Goal: Transaction & Acquisition: Purchase product/service

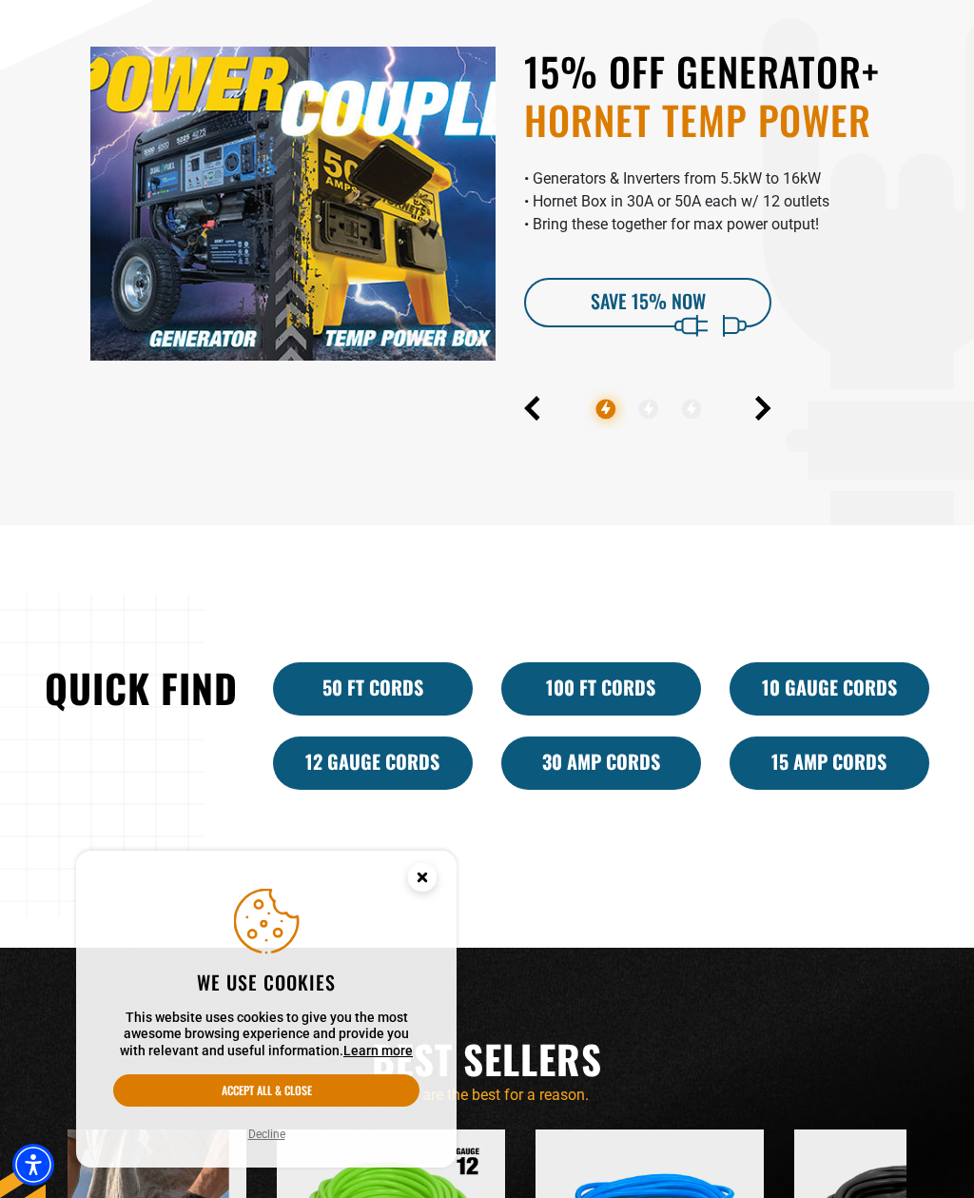
scroll to position [1009, 0]
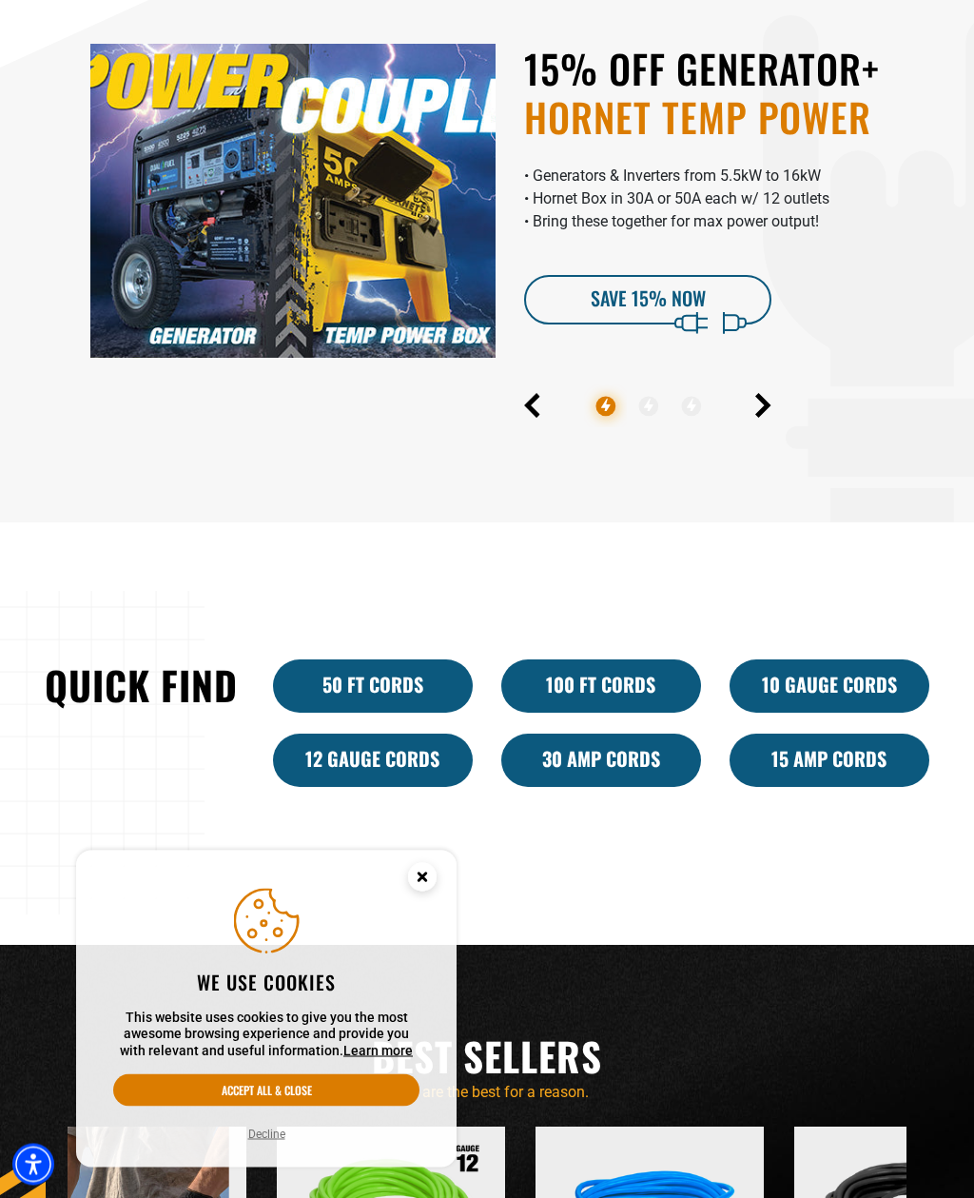
click at [133, 227] on img at bounding box center [292, 202] width 405 height 314
click at [194, 145] on img at bounding box center [292, 201] width 405 height 314
click at [198, 140] on img at bounding box center [292, 201] width 405 height 314
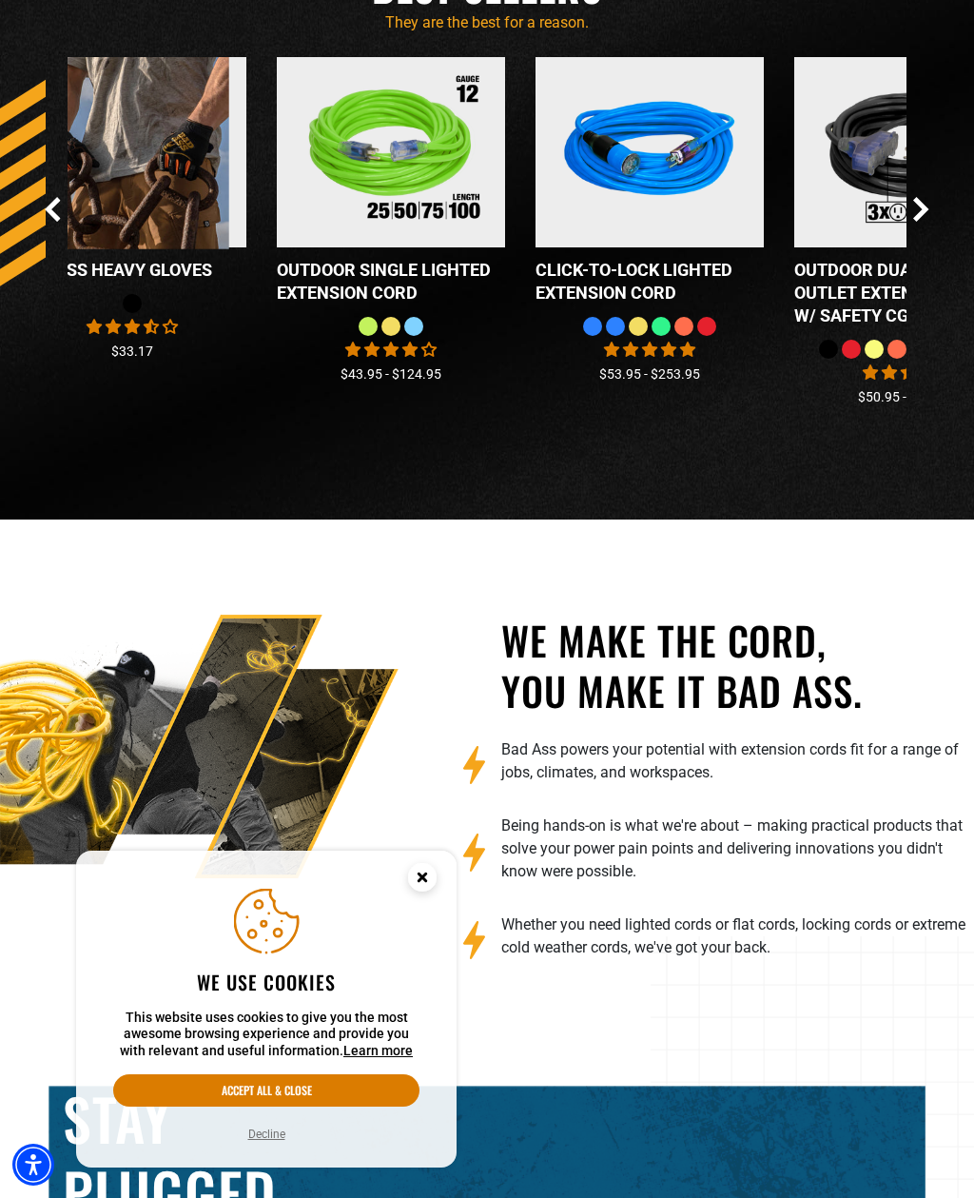
scroll to position [2096, 0]
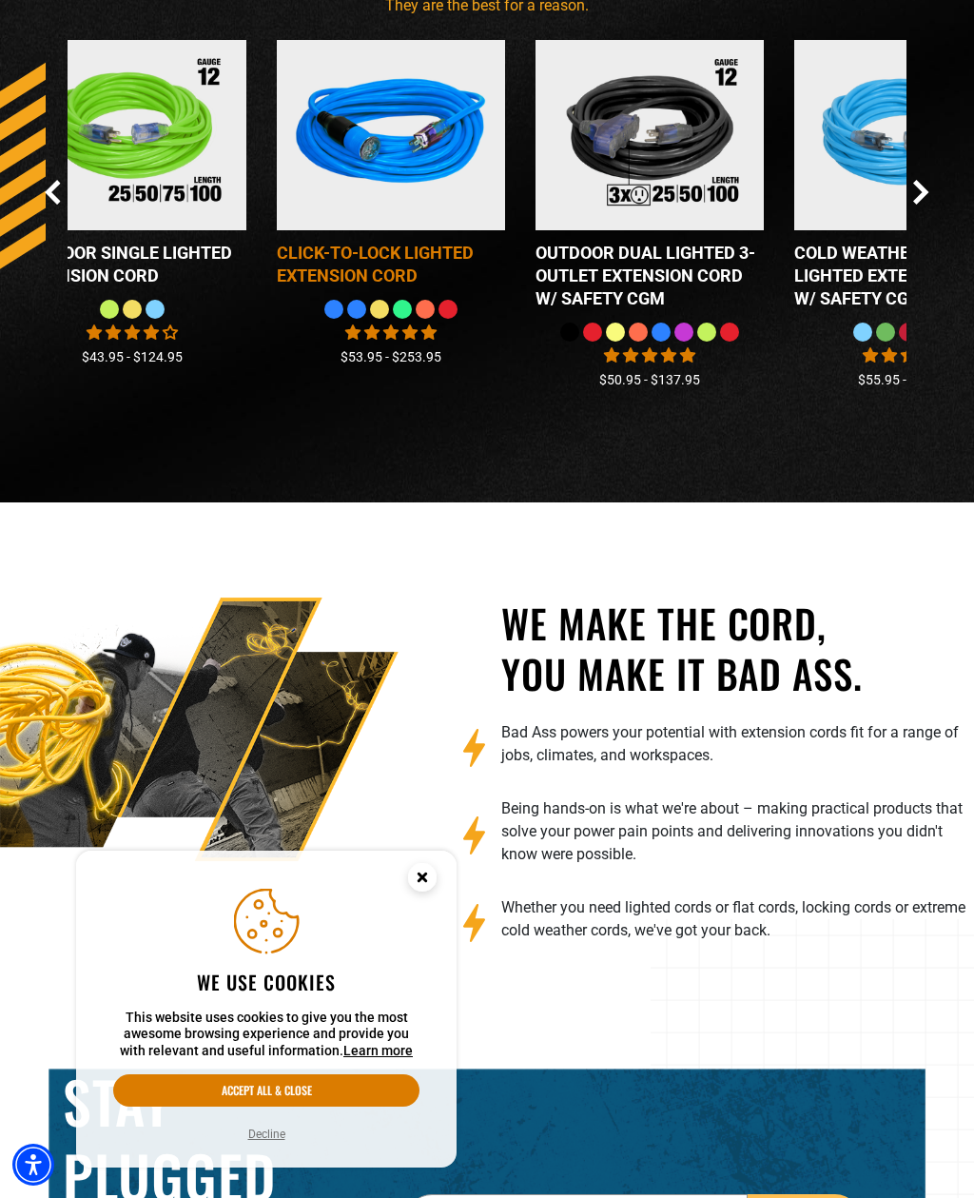
click at [303, 287] on div "Click-to-Lock Lighted Extension Cord" at bounding box center [391, 265] width 228 height 46
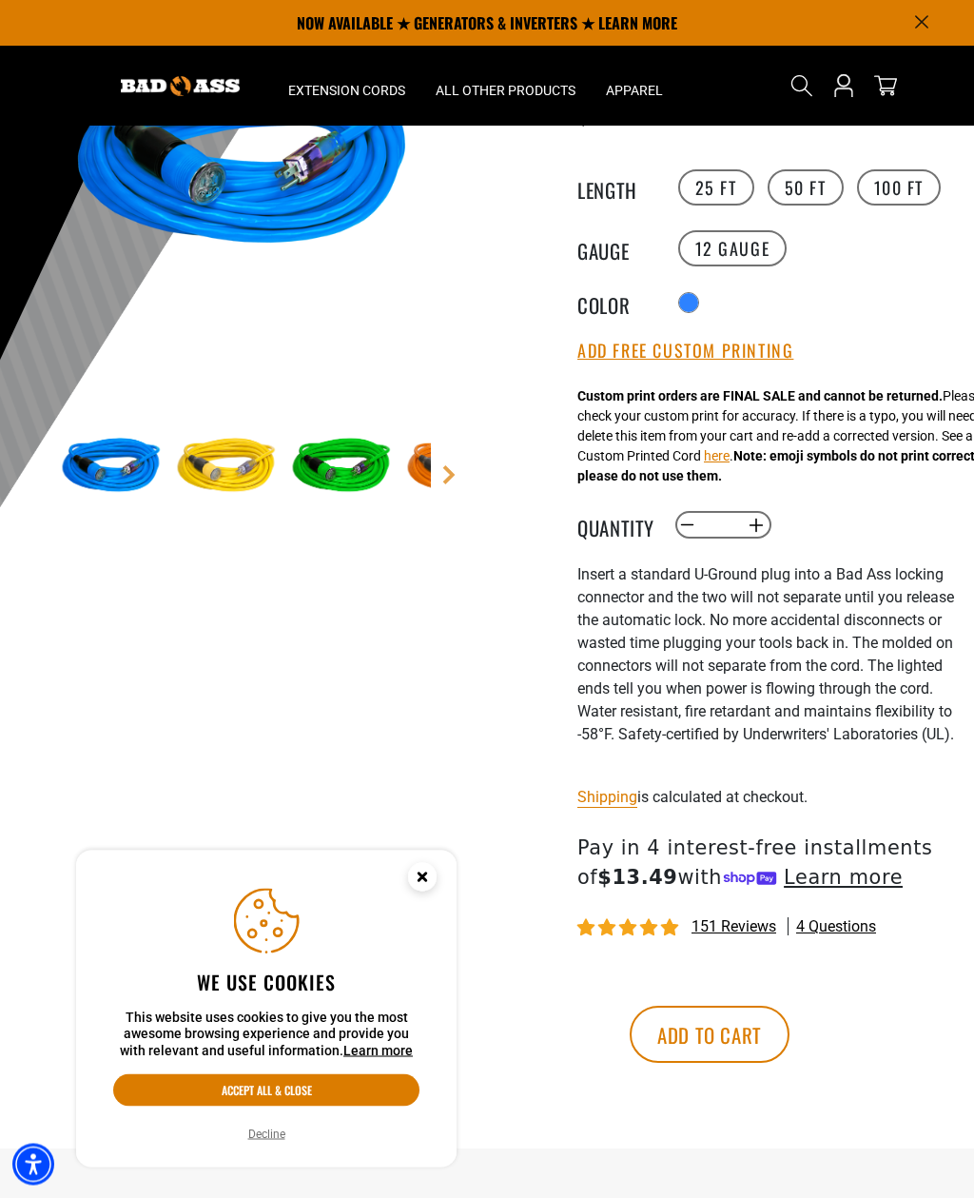
scroll to position [232, 0]
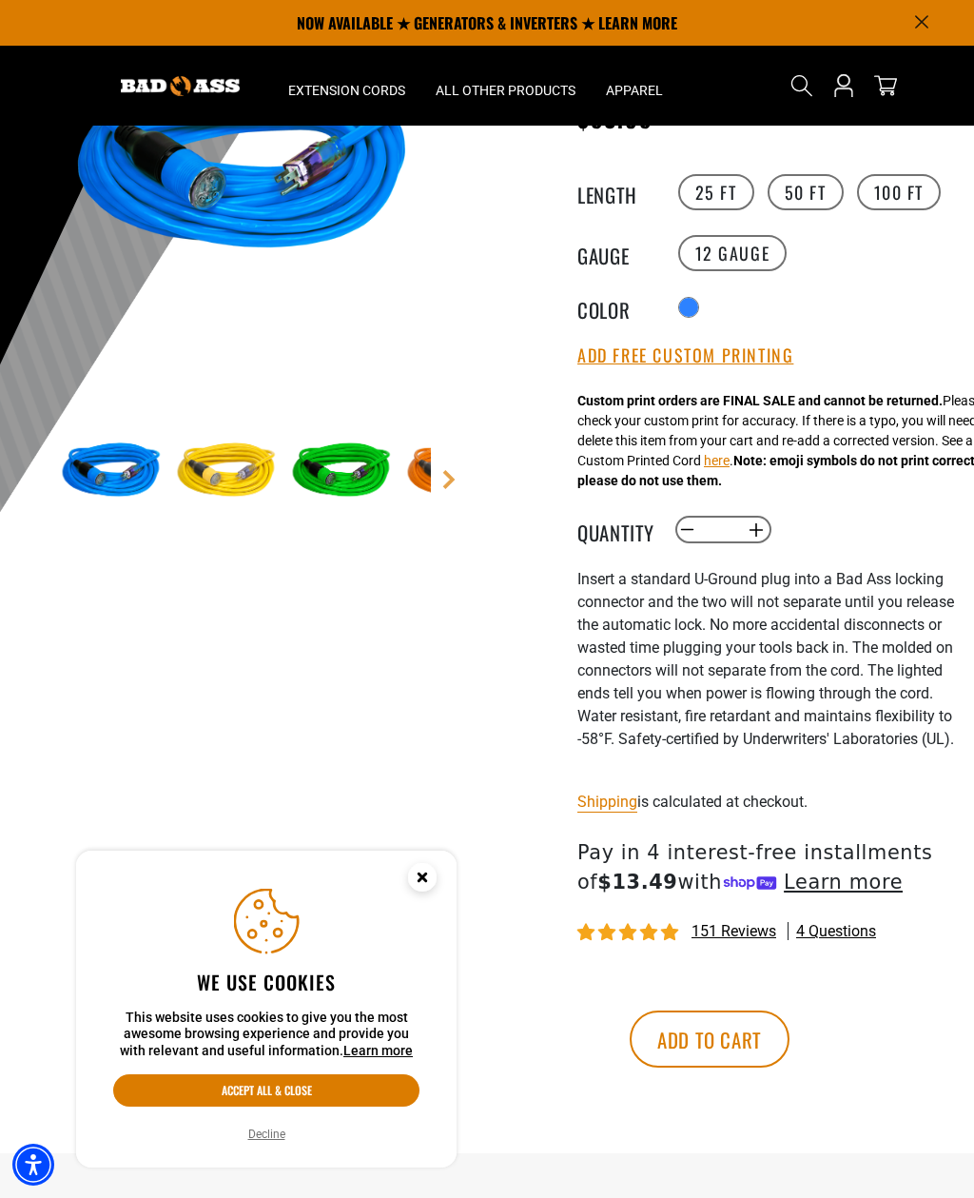
click at [808, 192] on label "50 FT" at bounding box center [806, 192] width 76 height 36
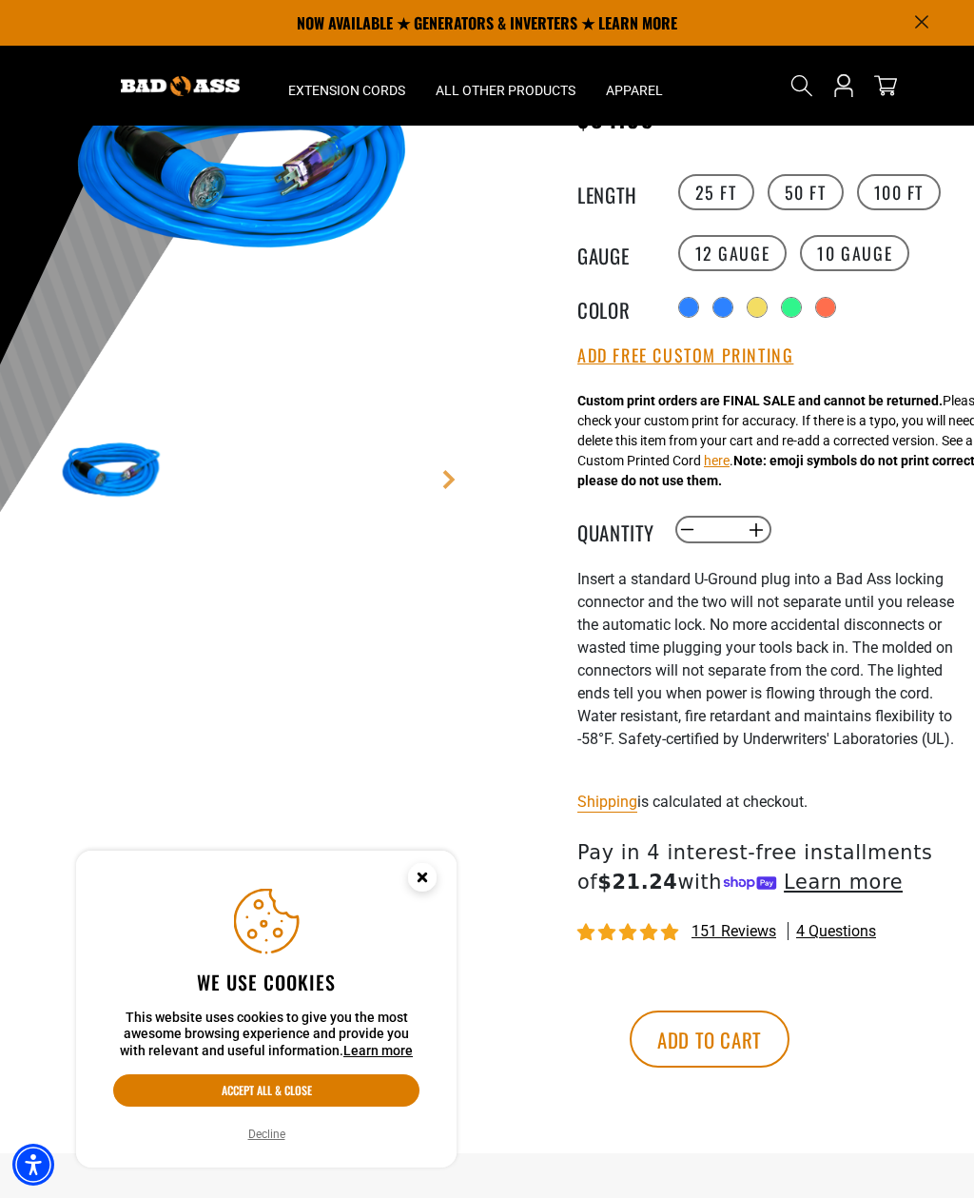
click at [733, 315] on div "products.product.variant_sold_out_or_unavailable" at bounding box center [723, 307] width 19 height 19
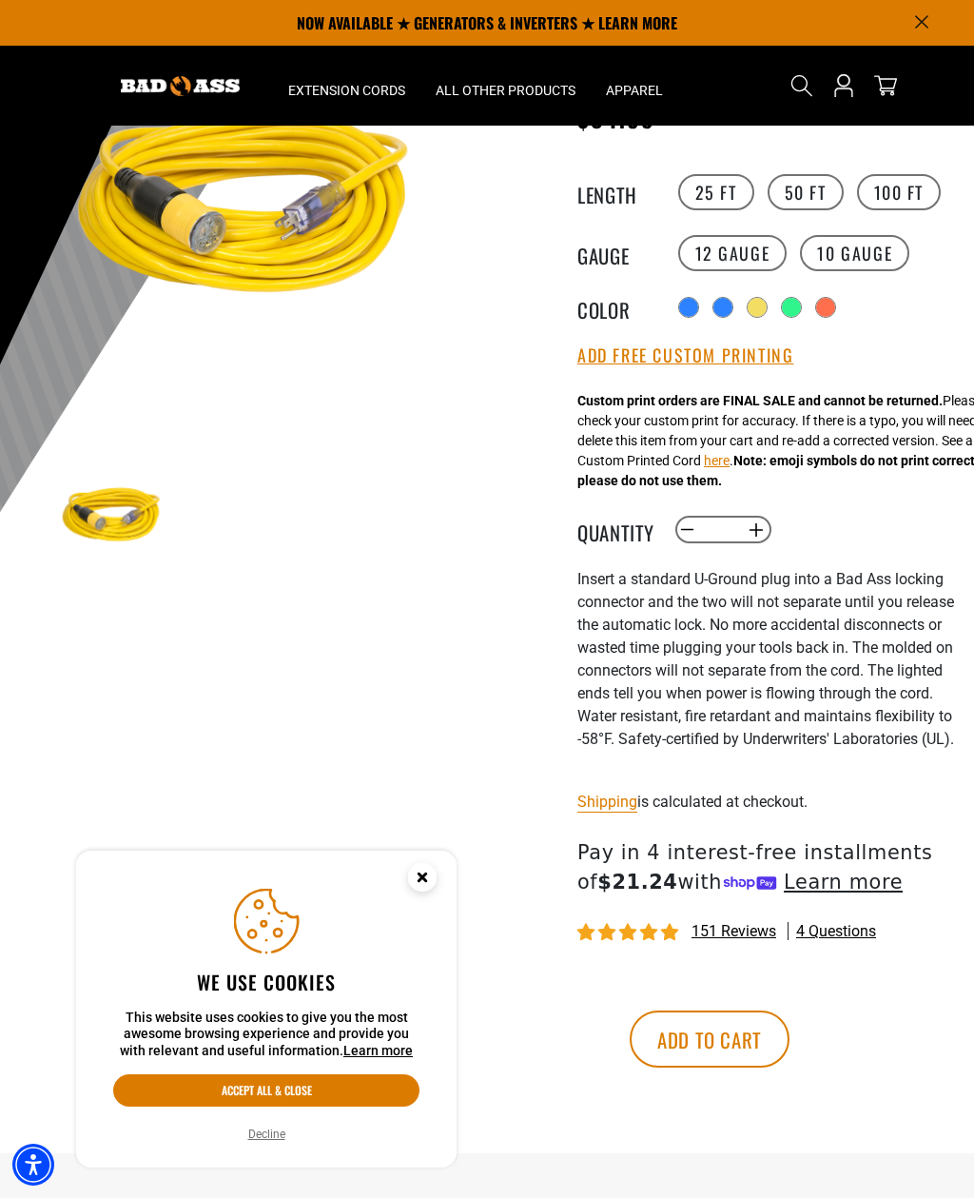
click at [689, 304] on div at bounding box center [688, 307] width 19 height 19
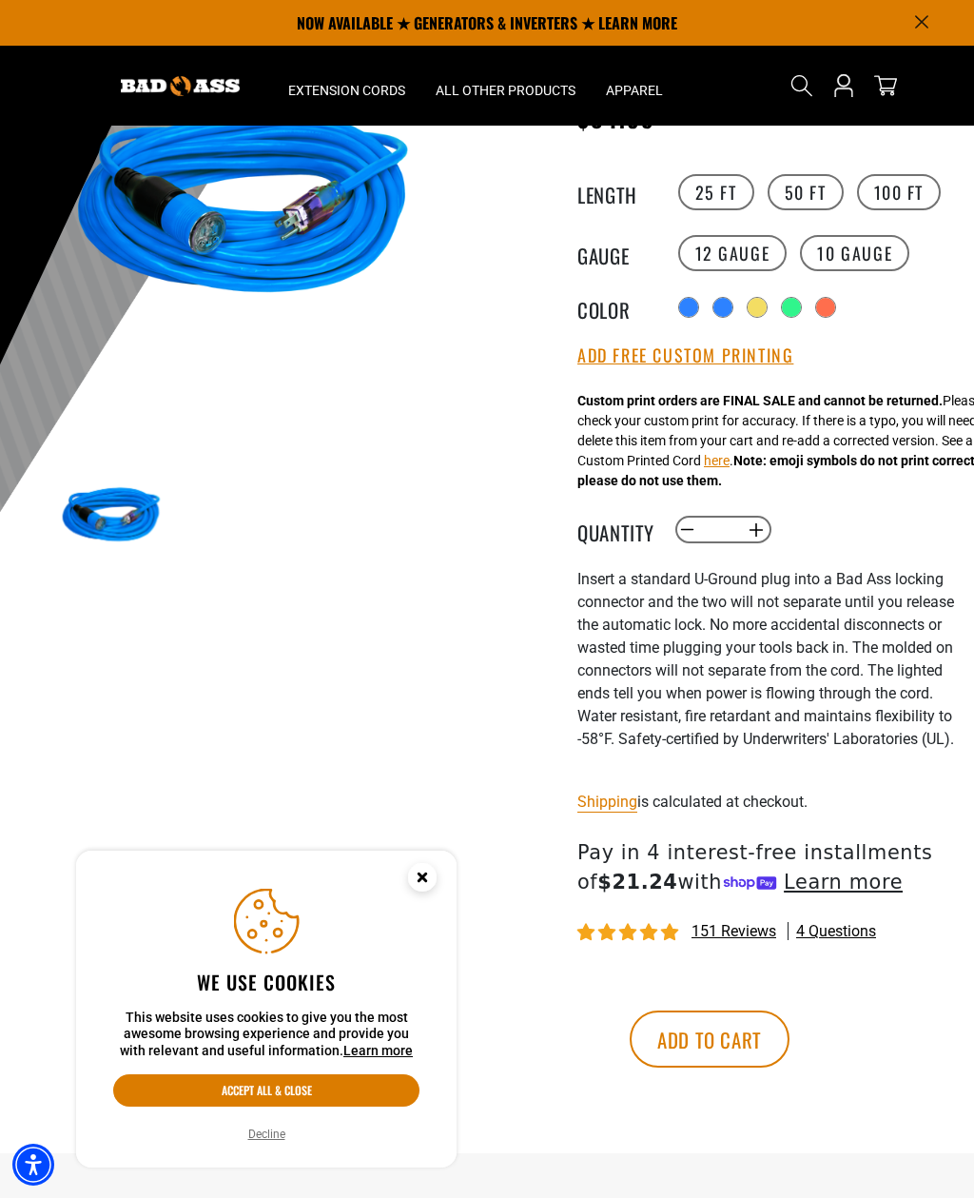
click at [732, 302] on div "products.product.variant_sold_out_or_unavailable" at bounding box center [723, 307] width 19 height 19
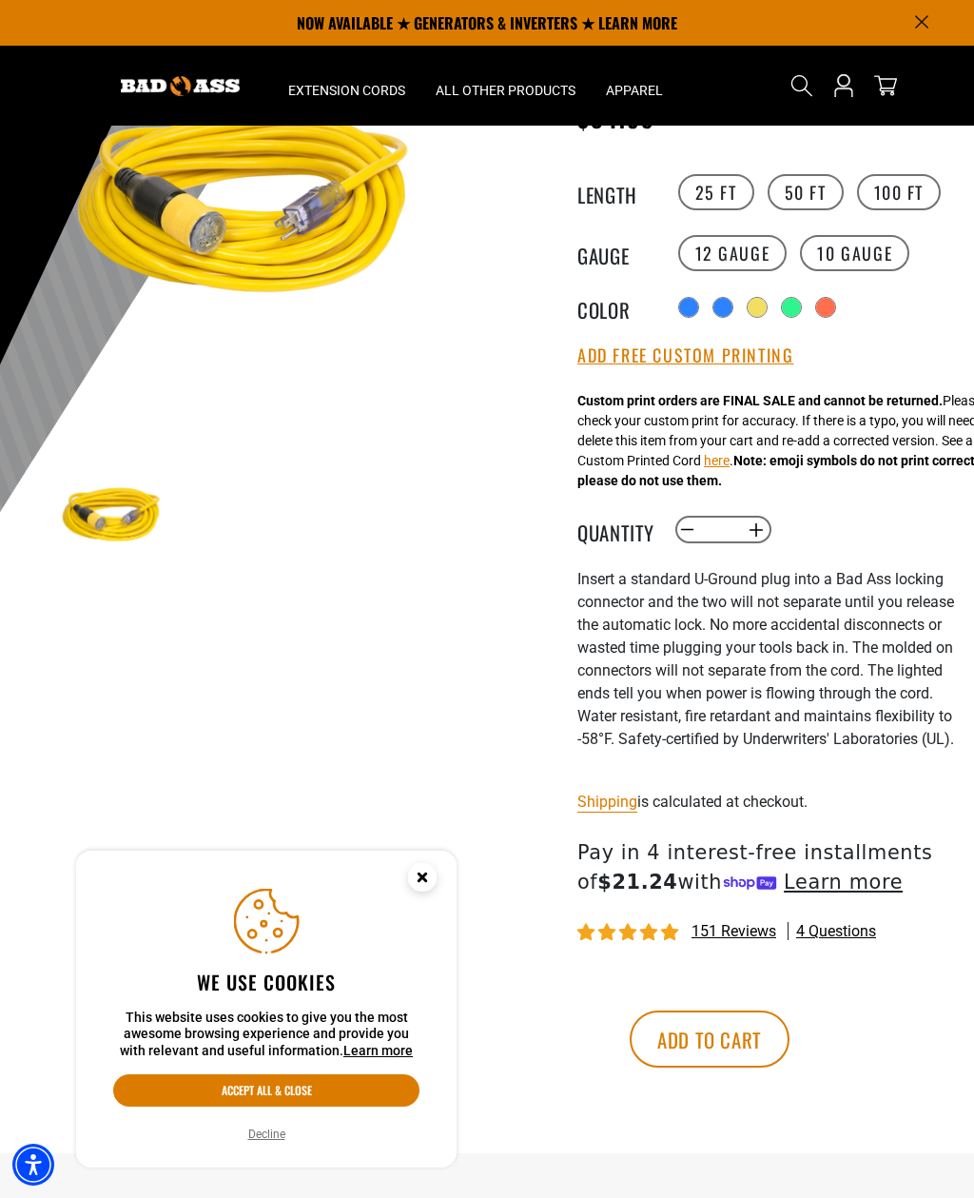
click at [767, 305] on div "products.product.variant_sold_out_or_unavailable" at bounding box center [757, 307] width 19 height 19
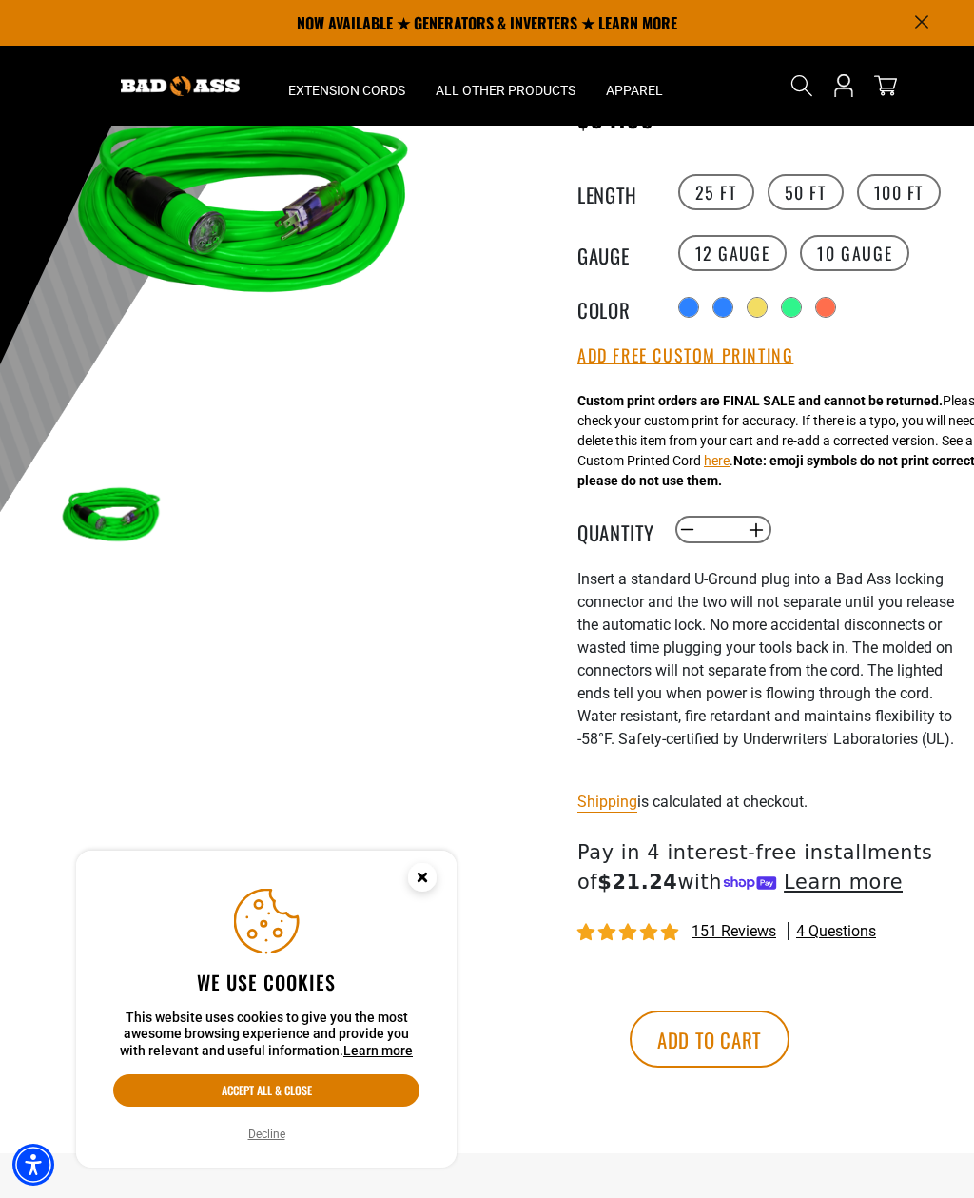
click at [791, 309] on div "products.product.variant_sold_out_or_unavailable" at bounding box center [791, 307] width 19 height 19
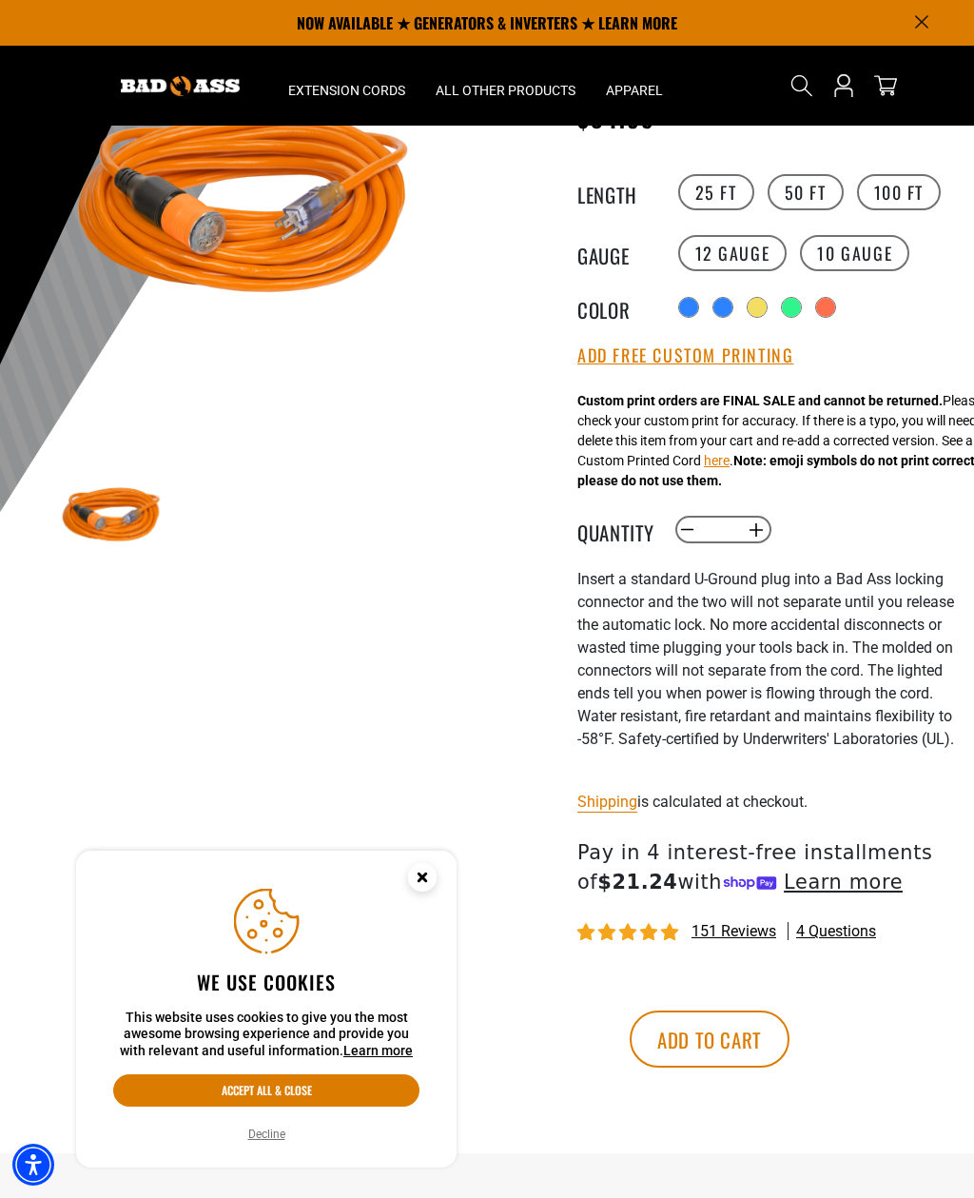
click at [827, 312] on div "products.product.variant_sold_out_or_unavailable" at bounding box center [825, 307] width 19 height 19
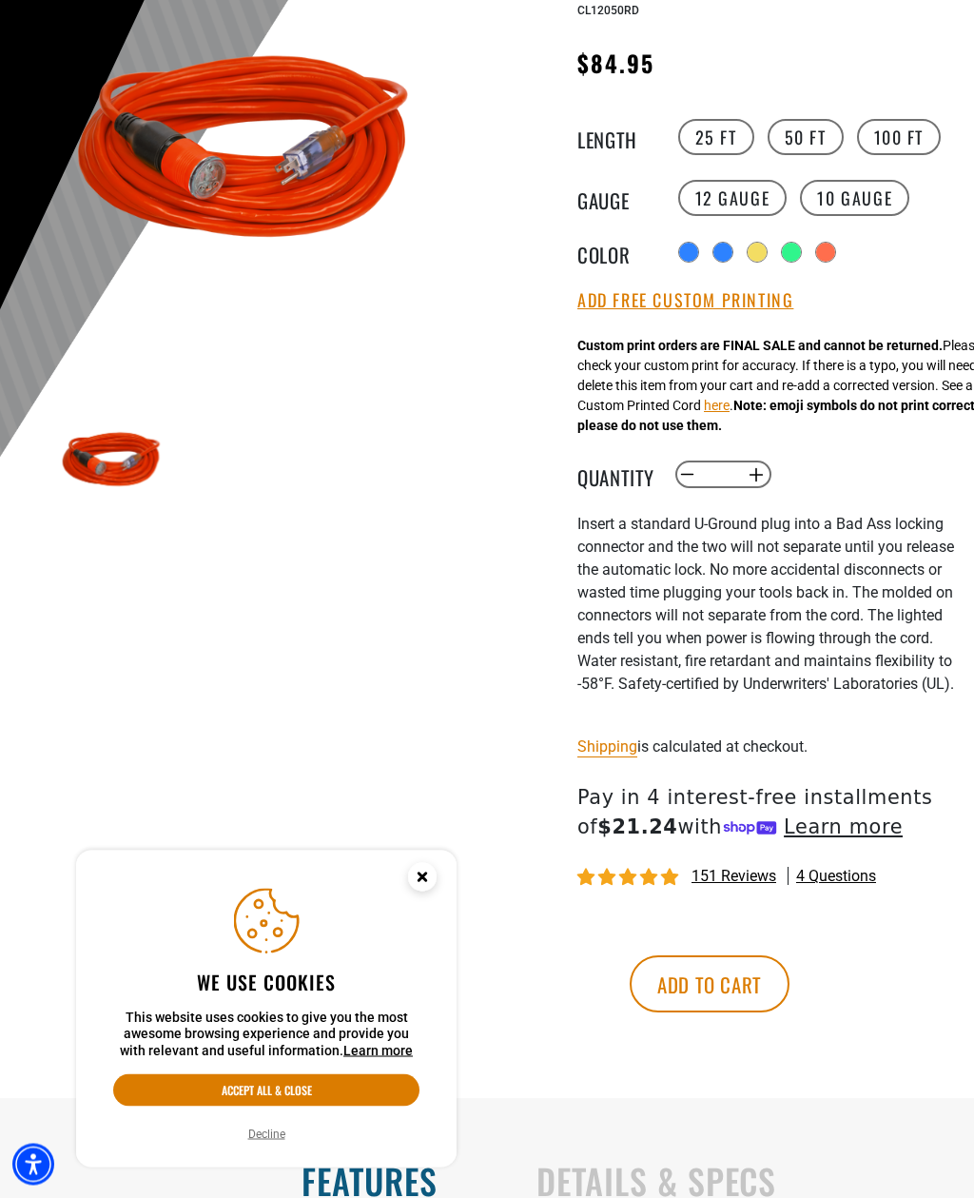
scroll to position [287, 0]
click at [794, 251] on div "products.product.variant_sold_out_or_unavailable" at bounding box center [791, 252] width 19 height 19
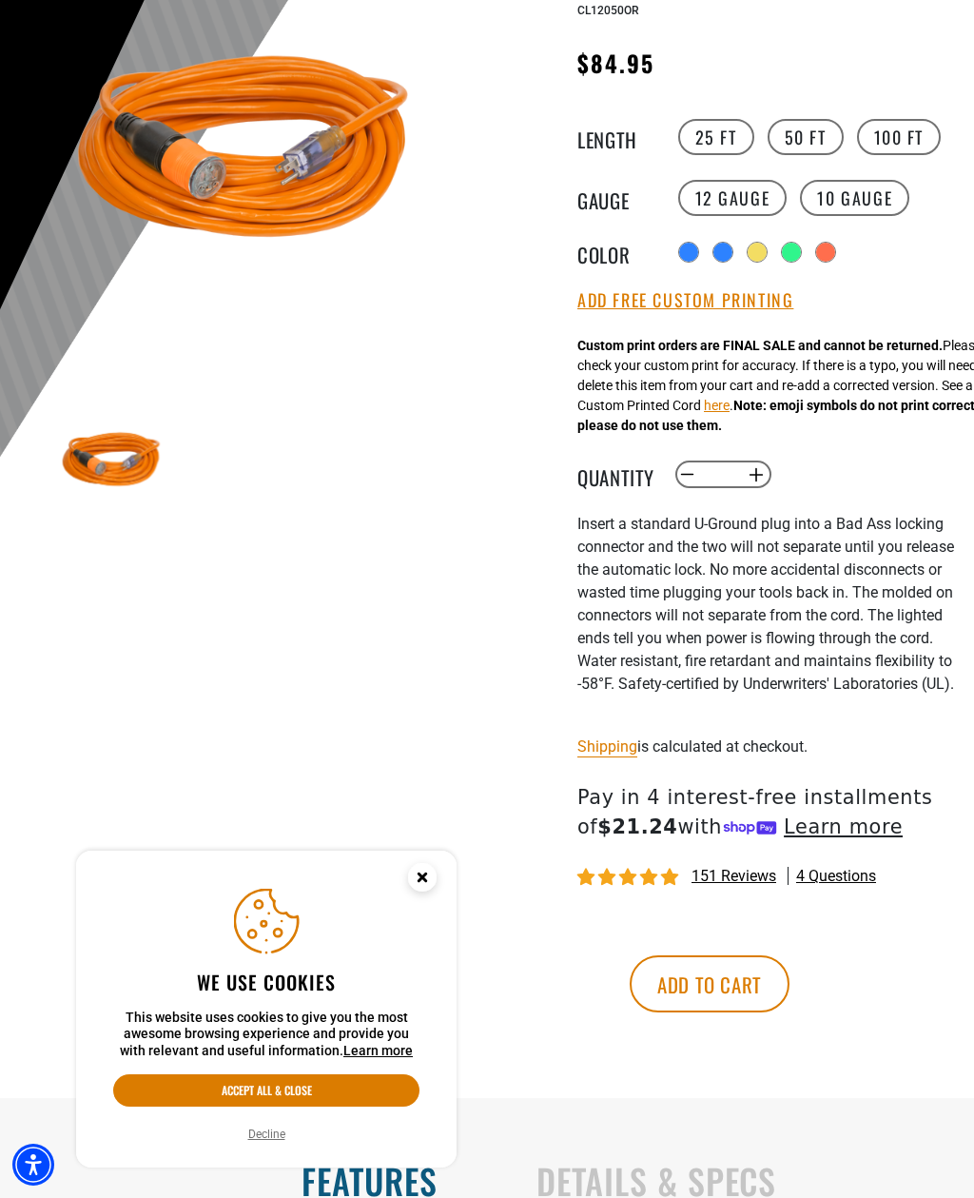
click at [835, 251] on div "products.product.variant_sold_out_or_unavailable" at bounding box center [825, 252] width 19 height 19
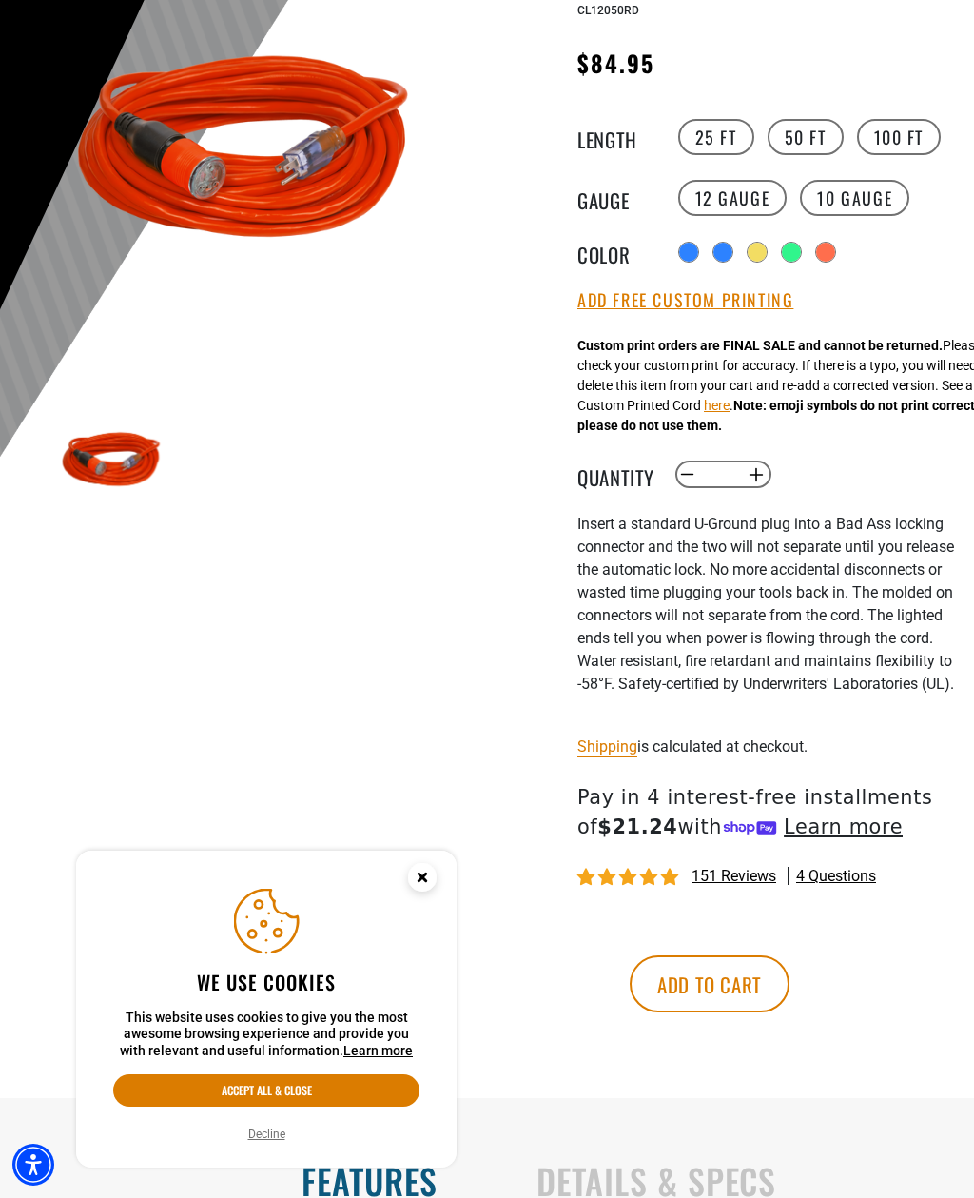
click at [786, 249] on div "products.product.variant_sold_out_or_unavailable" at bounding box center [791, 252] width 19 height 19
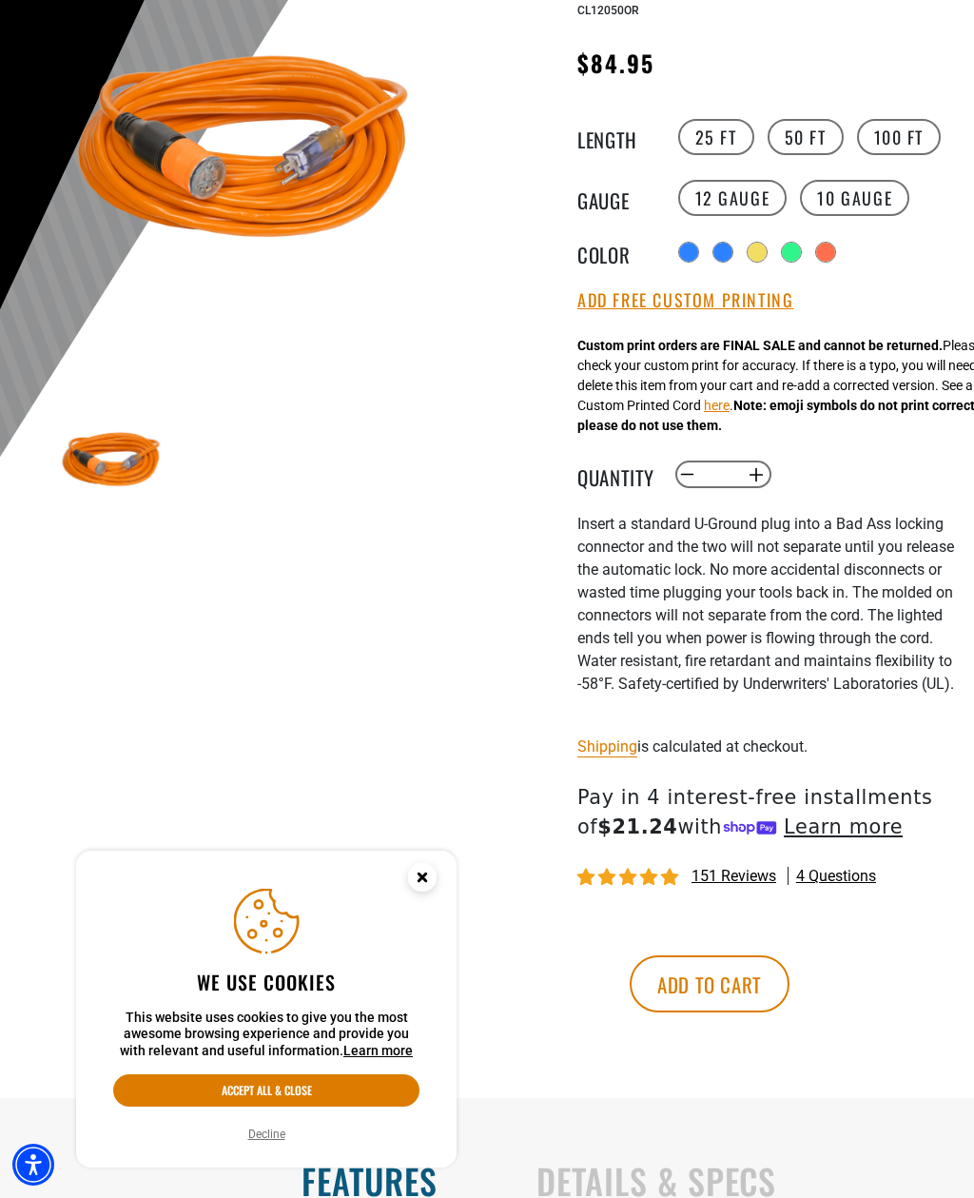
click at [835, 247] on div "products.product.variant_sold_out_or_unavailable" at bounding box center [825, 252] width 19 height 19
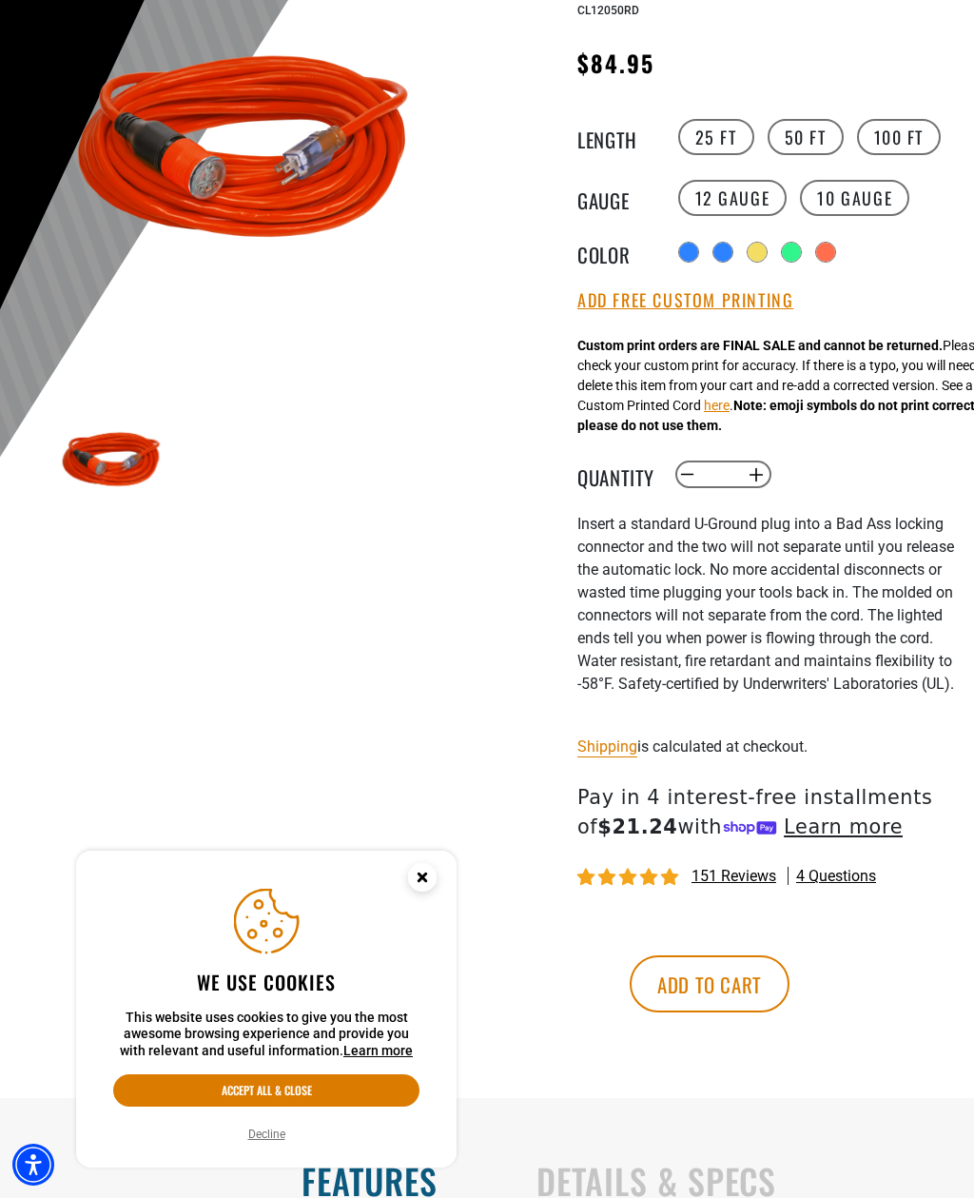
click at [792, 247] on div "products.product.variant_sold_out_or_unavailable" at bounding box center [791, 252] width 19 height 19
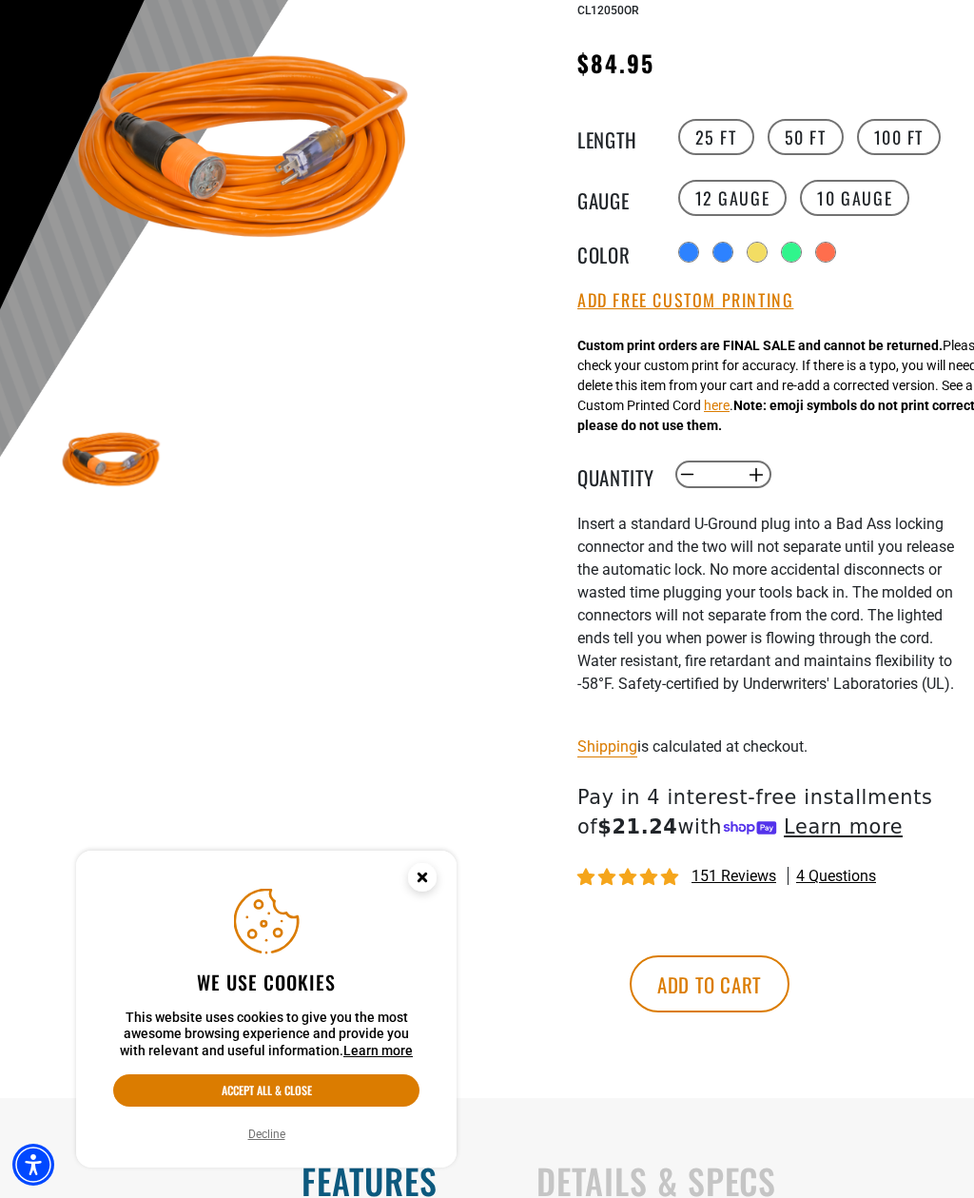
click at [762, 247] on div "products.product.variant_sold_out_or_unavailable" at bounding box center [757, 252] width 19 height 19
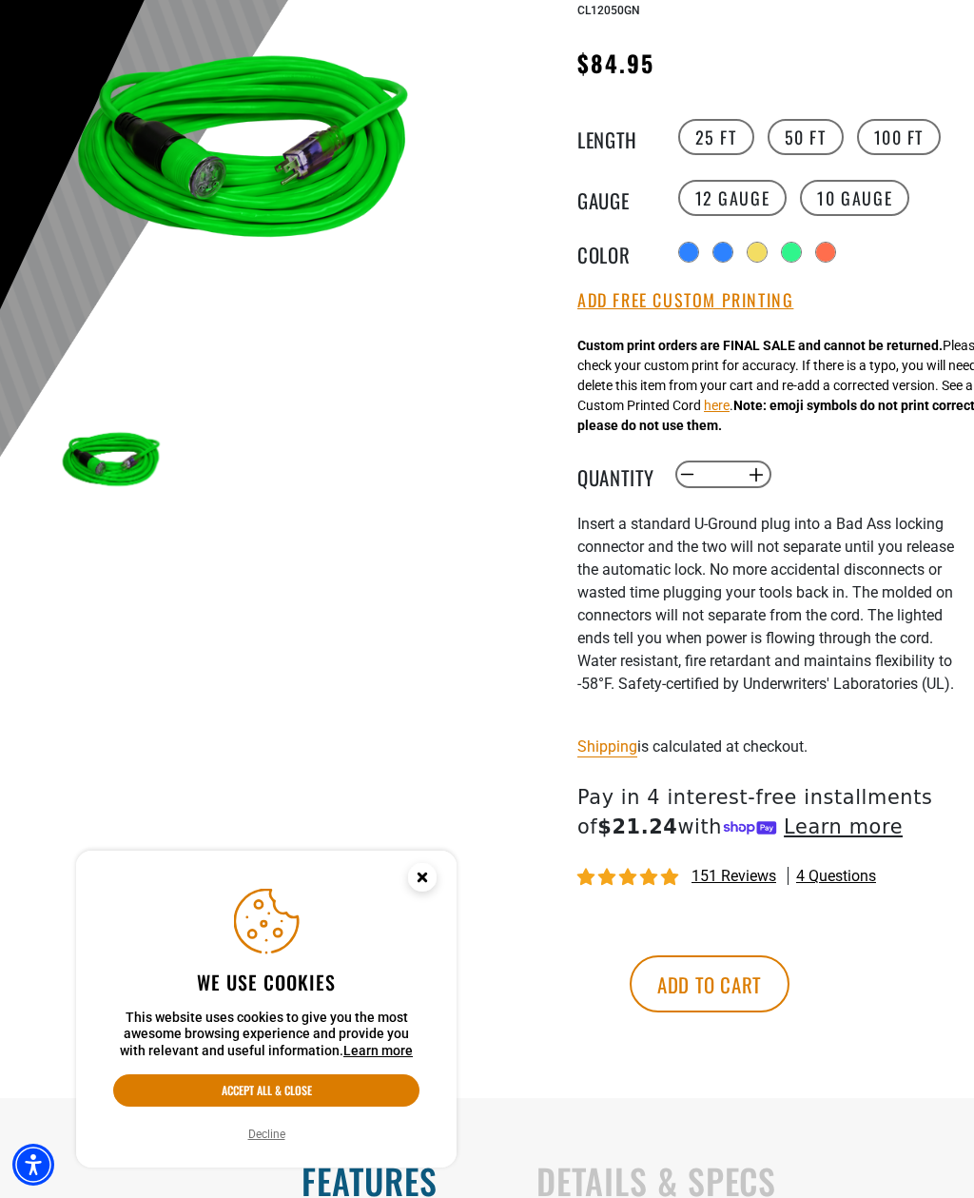
click at [721, 245] on div "products.product.variant_sold_out_or_unavailable" at bounding box center [723, 252] width 19 height 19
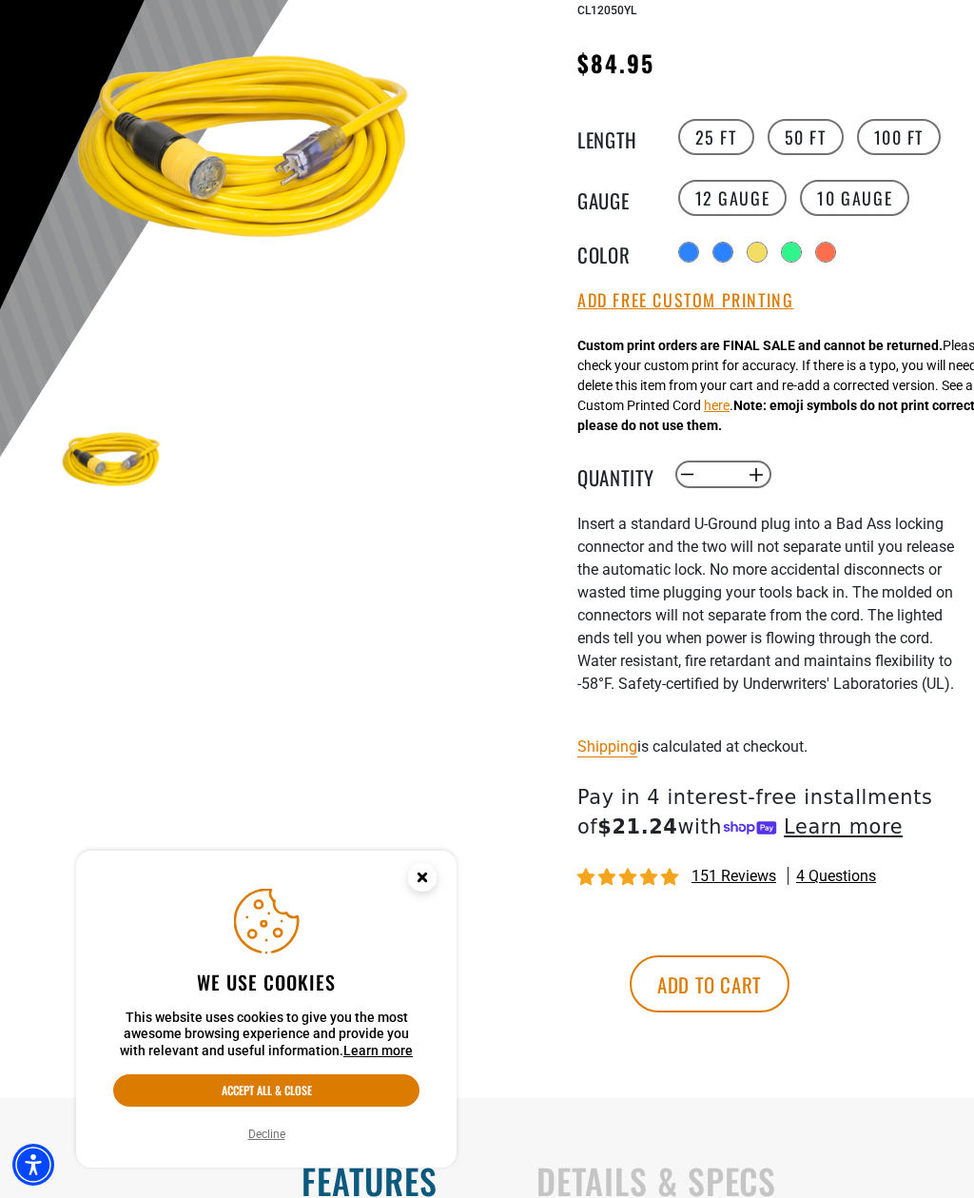
click at [856, 190] on label "10 Gauge products.product.variant_sold_out_or_unavailable" at bounding box center [854, 198] width 109 height 36
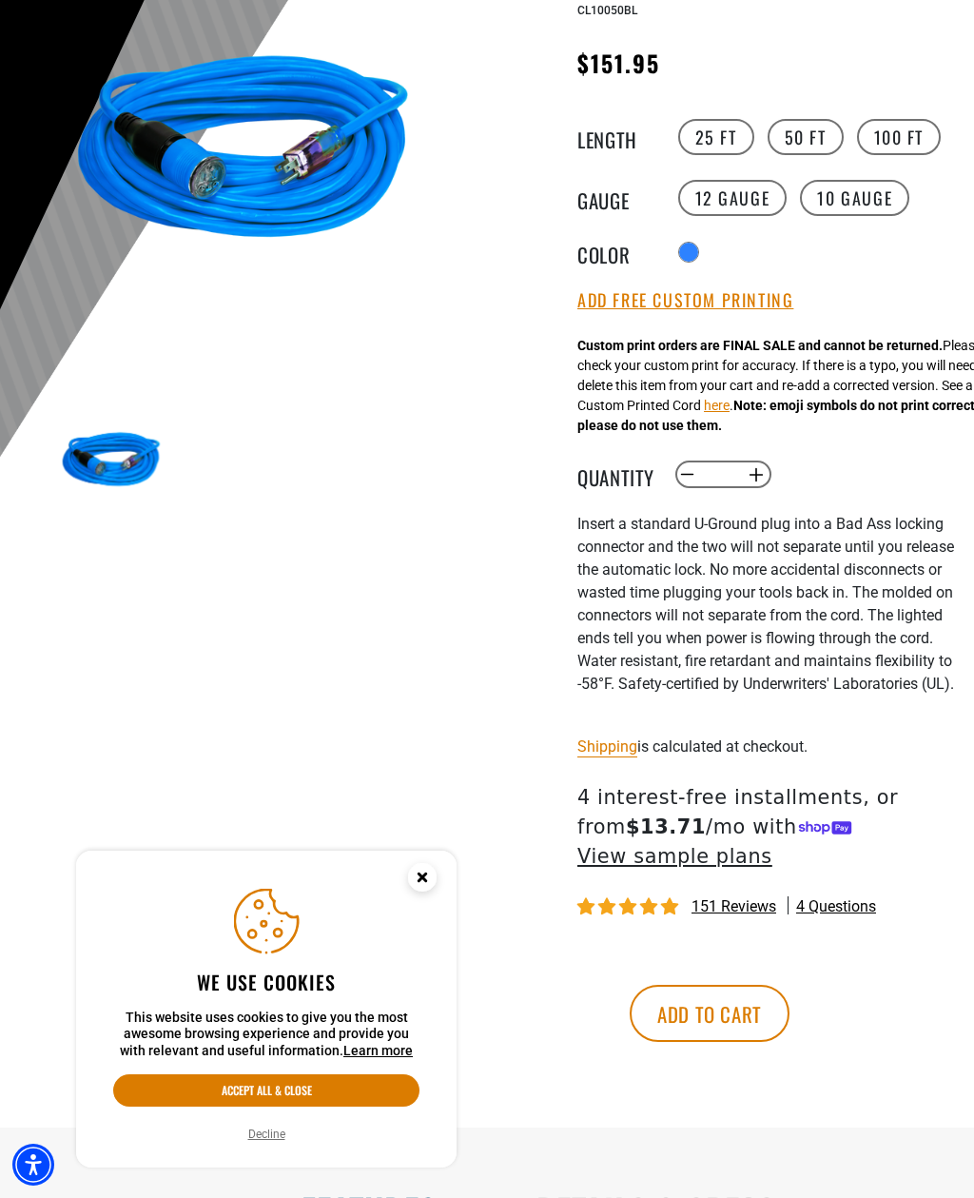
click at [733, 182] on label "12 Gauge" at bounding box center [732, 198] width 109 height 36
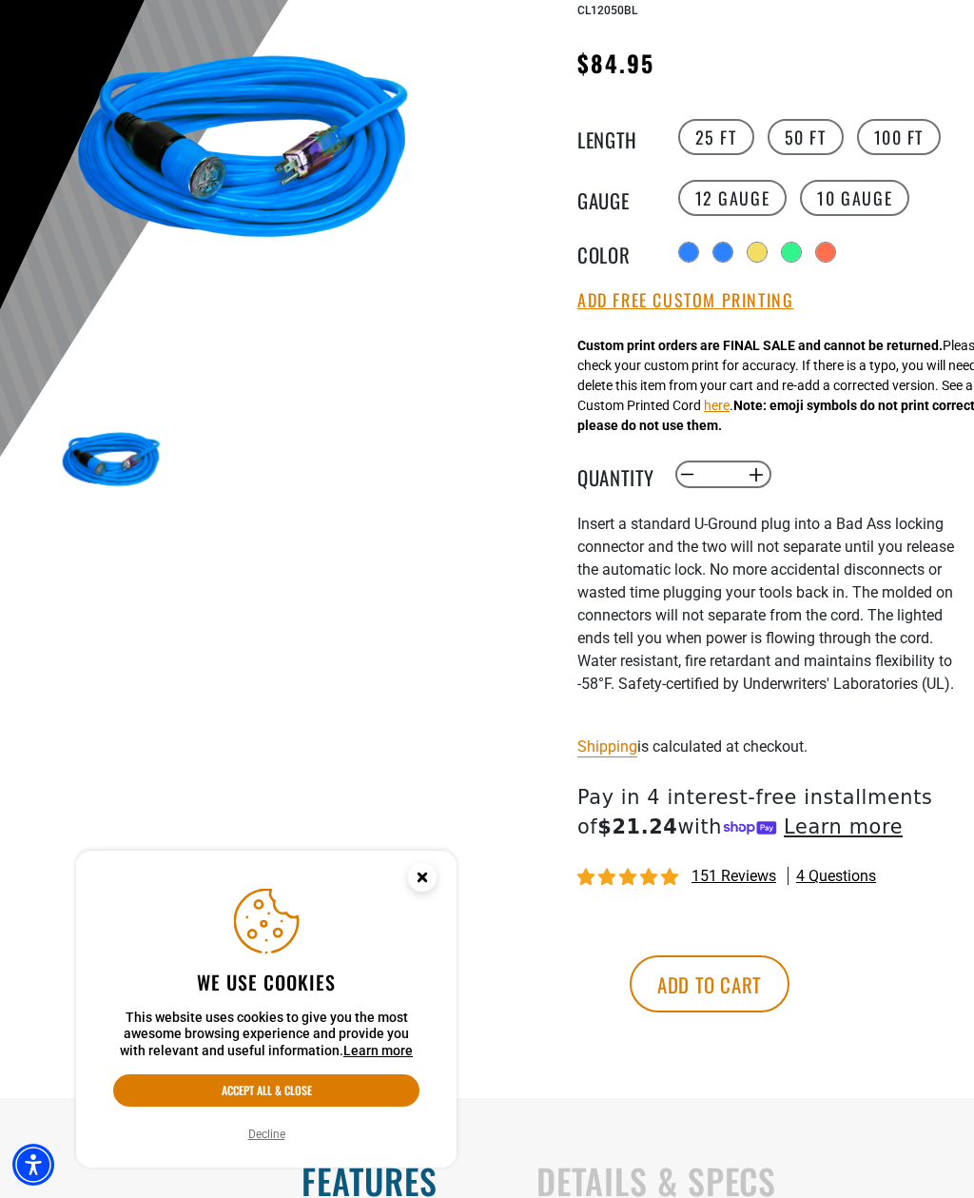
click at [733, 249] on div "products.product.variant_sold_out_or_unavailable" at bounding box center [723, 252] width 19 height 19
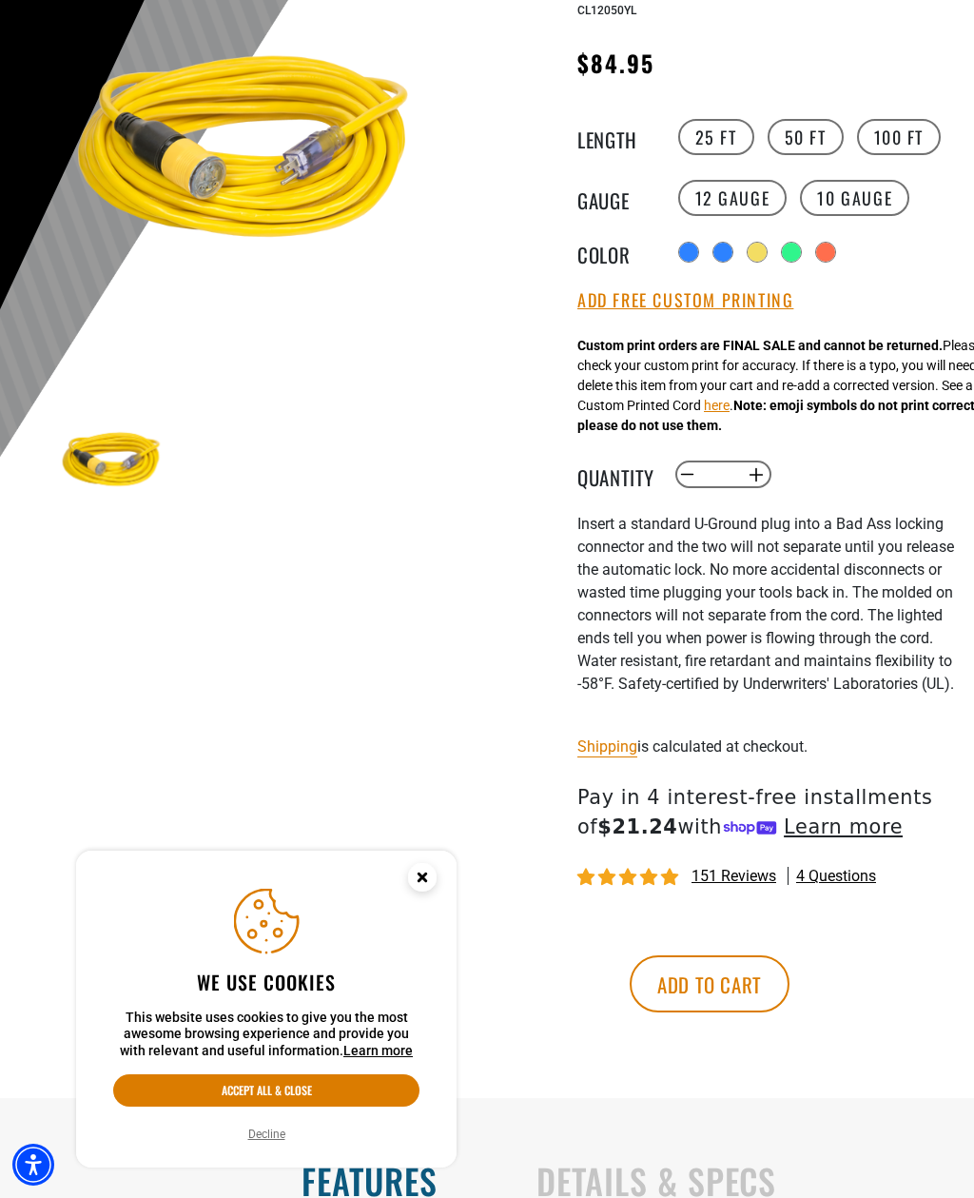
click at [767, 246] on div "products.product.variant_sold_out_or_unavailable" at bounding box center [757, 252] width 19 height 19
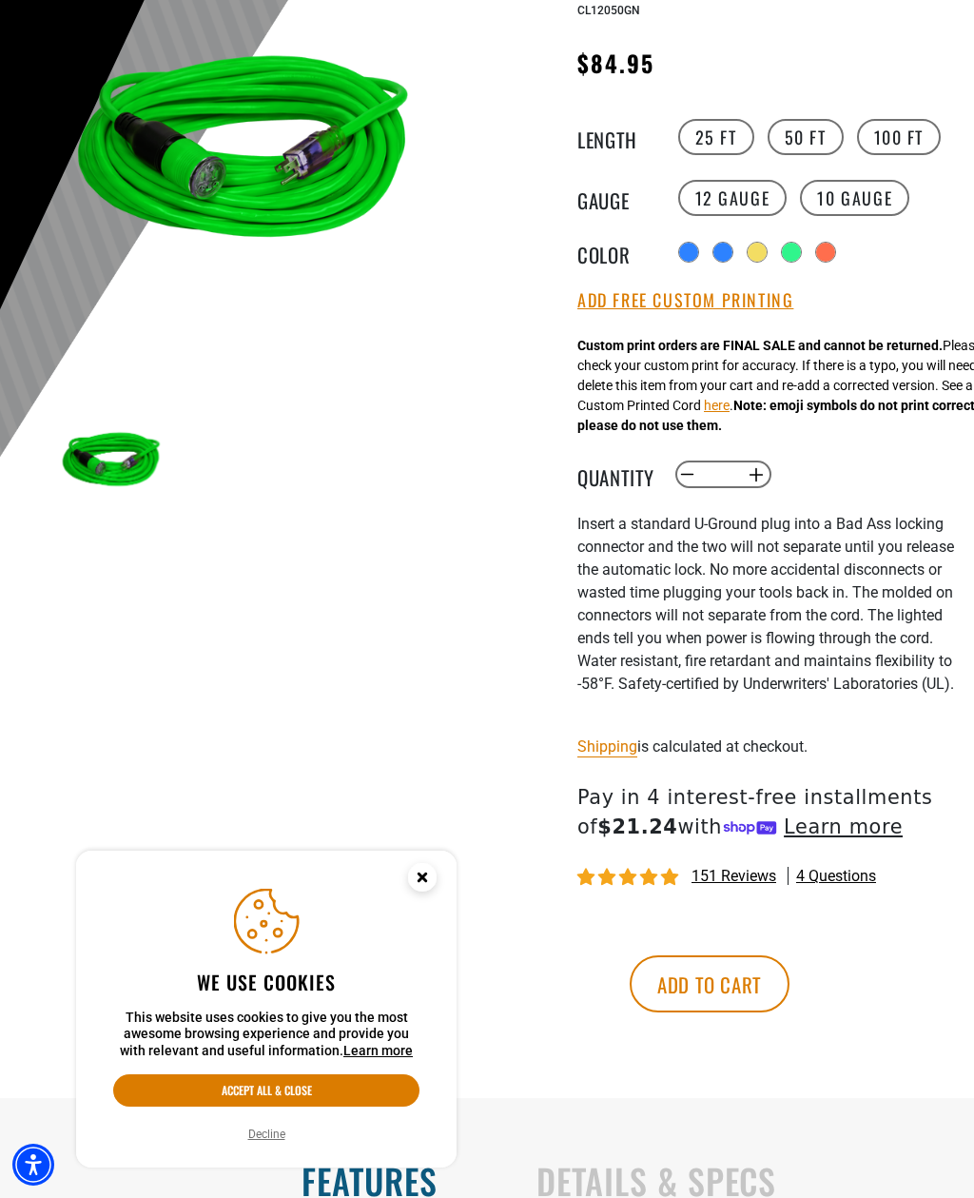
click at [801, 252] on div "products.product.variant_sold_out_or_unavailable" at bounding box center [791, 252] width 19 height 19
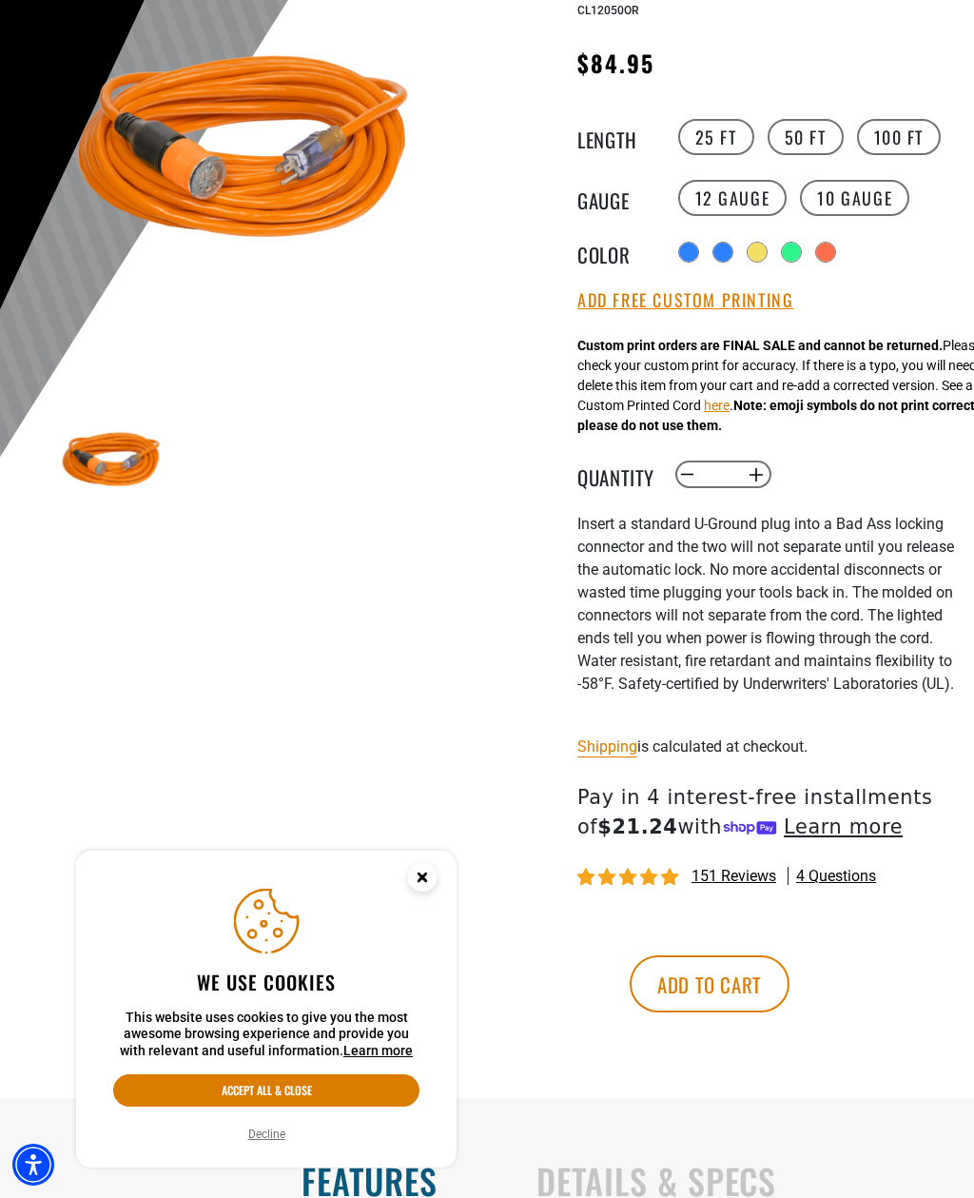
click at [835, 251] on div "products.product.variant_sold_out_or_unavailable" at bounding box center [825, 252] width 19 height 19
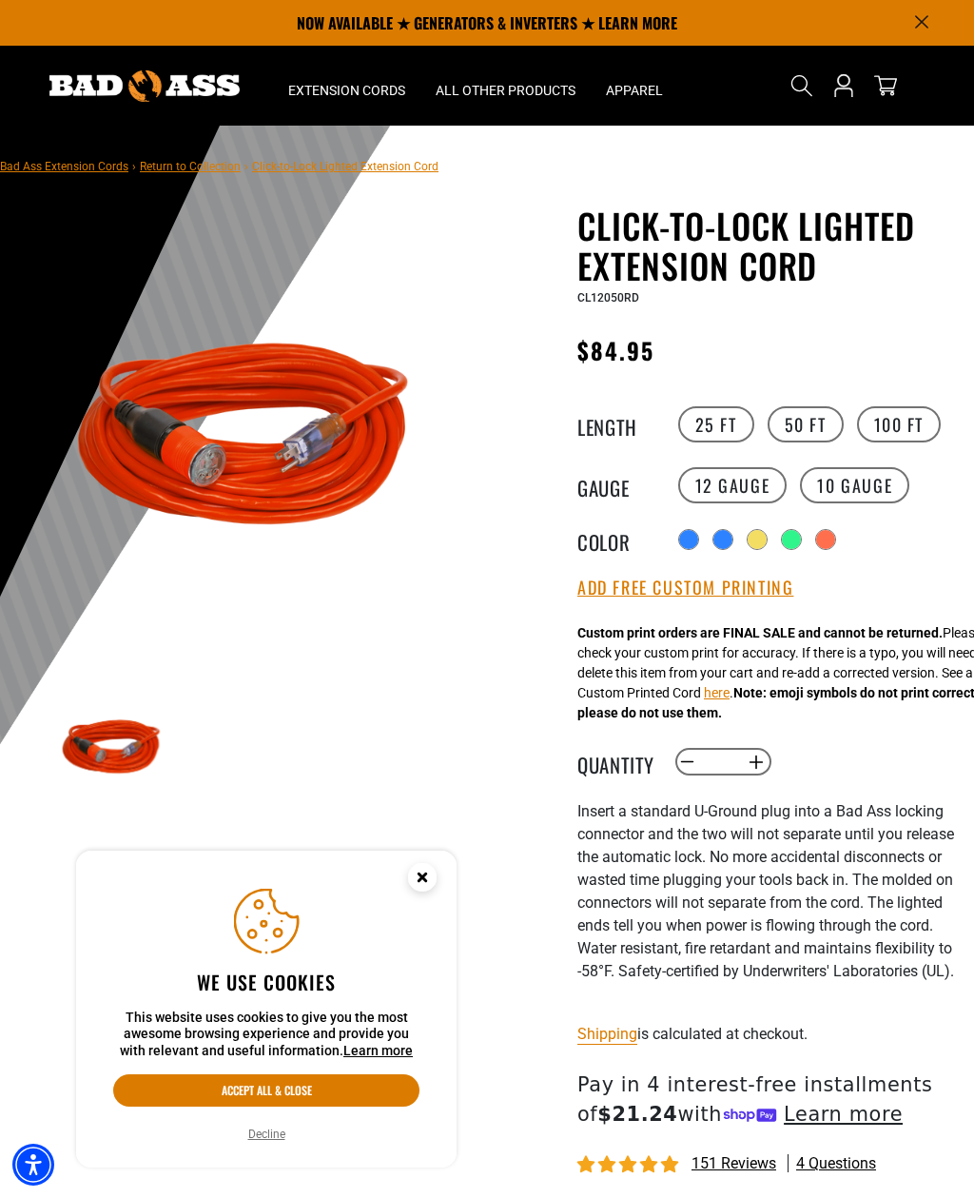
click at [865, 360] on div "Regular price $84.95 Regular price Sale price 84.95 Unit price / per Sale Sold …" at bounding box center [769, 355] width 383 height 49
click at [901, 425] on label "100 FT" at bounding box center [899, 424] width 85 height 36
click at [870, 533] on div "products.product.variant_sold_out_or_unavailable" at bounding box center [860, 539] width 19 height 19
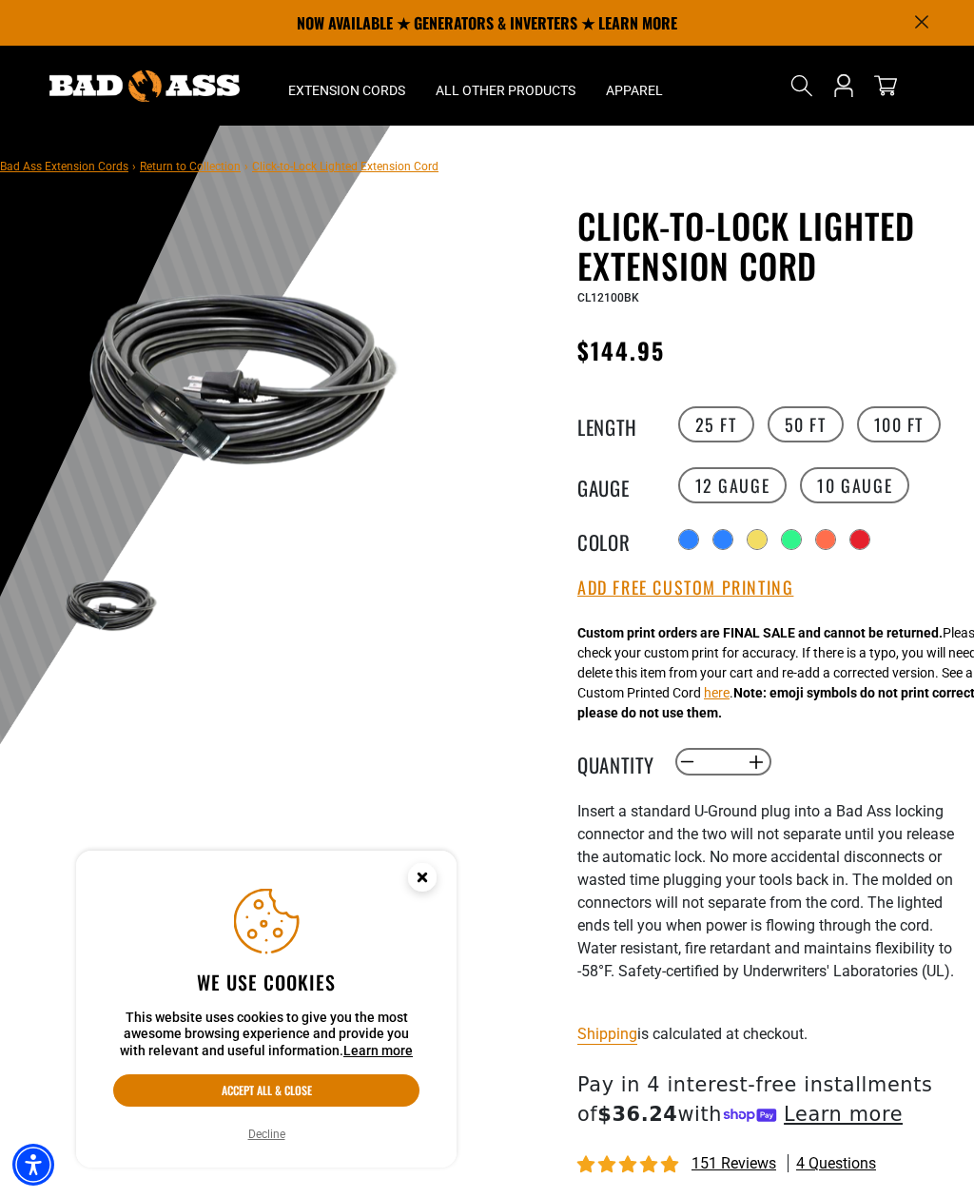
click at [822, 549] on div "products.product.variant_sold_out_or_unavailable" at bounding box center [825, 539] width 19 height 19
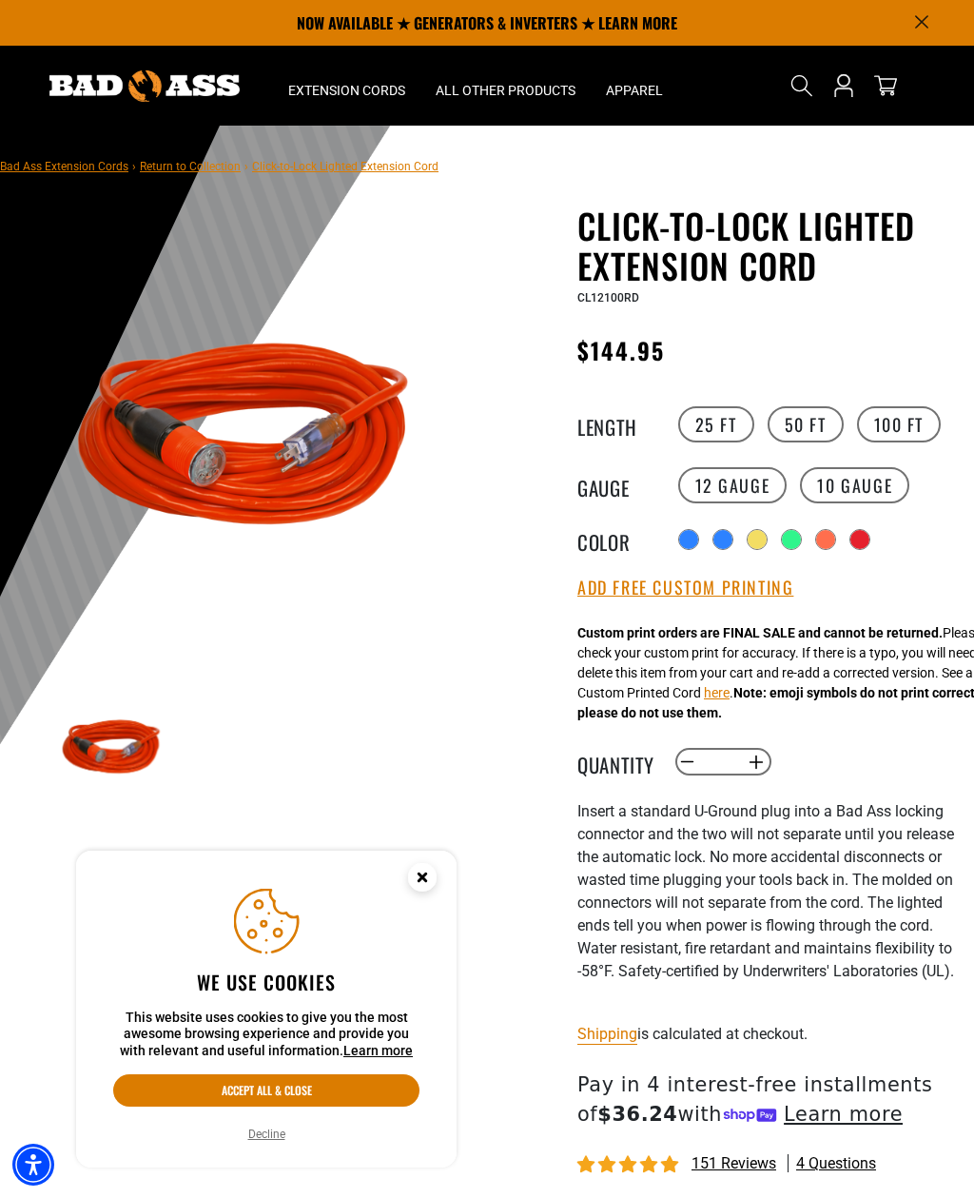
click at [783, 545] on div "products.product.variant_sold_out_or_unavailable" at bounding box center [791, 539] width 19 height 19
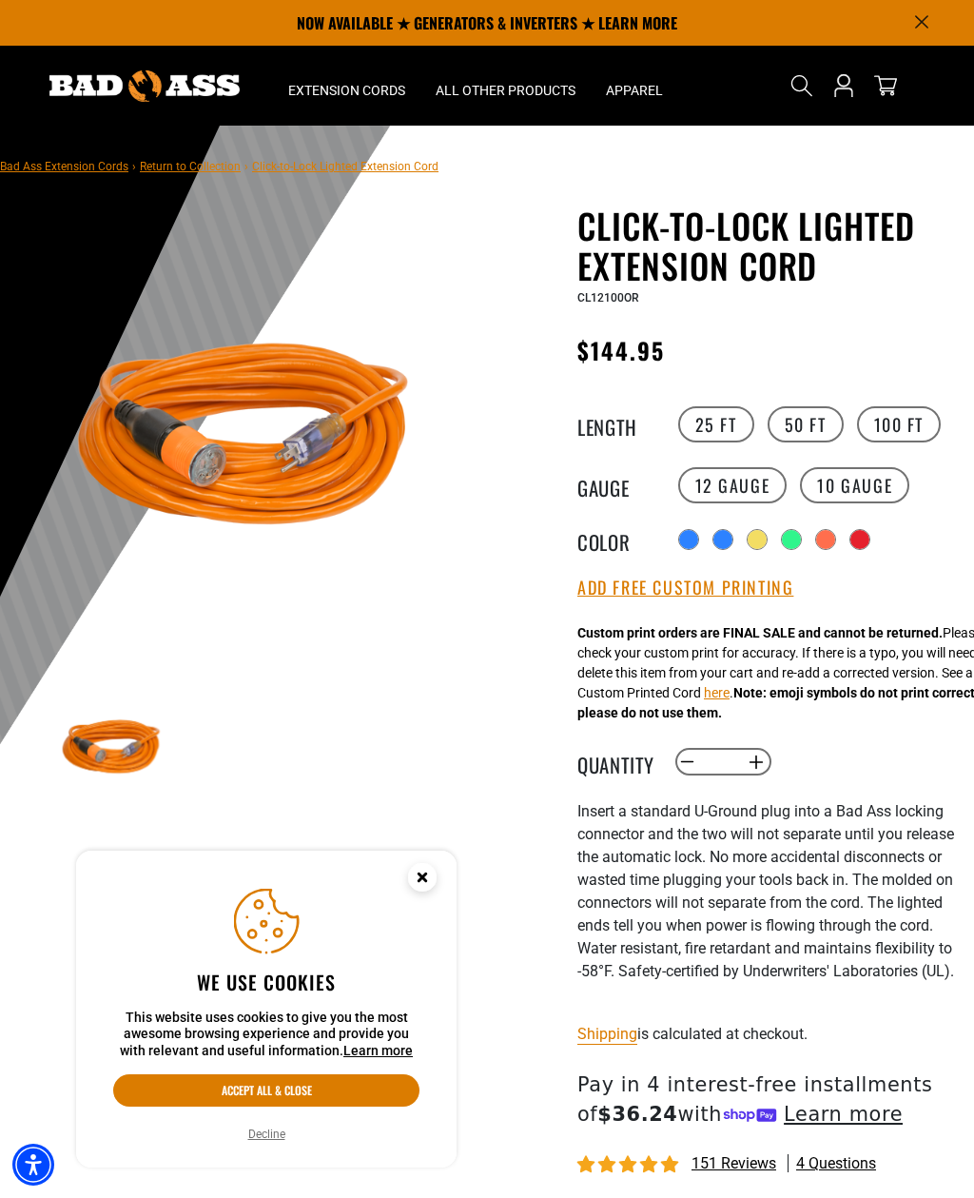
click at [757, 542] on div "products.product.variant_sold_out_or_unavailable" at bounding box center [757, 539] width 19 height 19
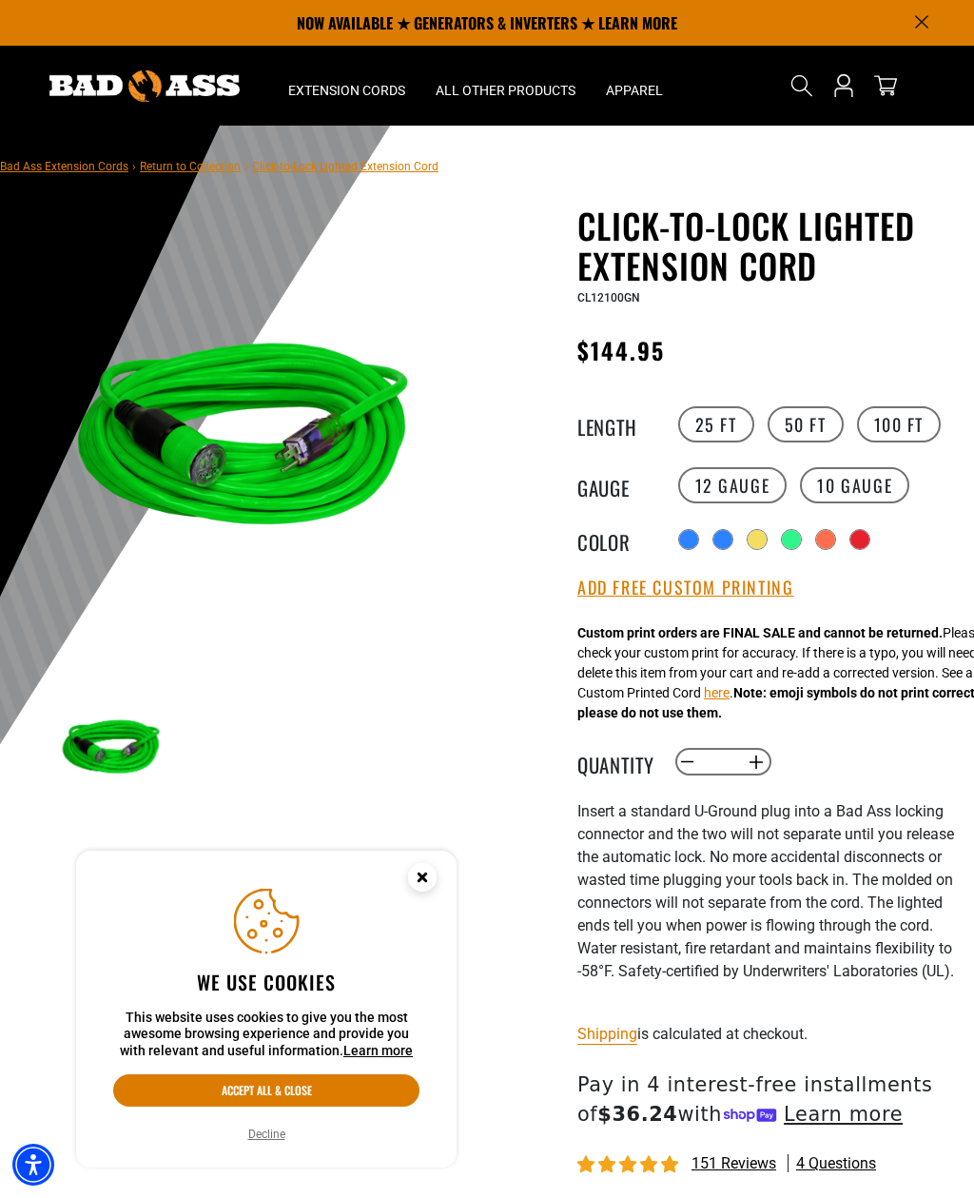
click at [715, 544] on div "products.product.variant_sold_out_or_unavailable" at bounding box center [723, 539] width 19 height 19
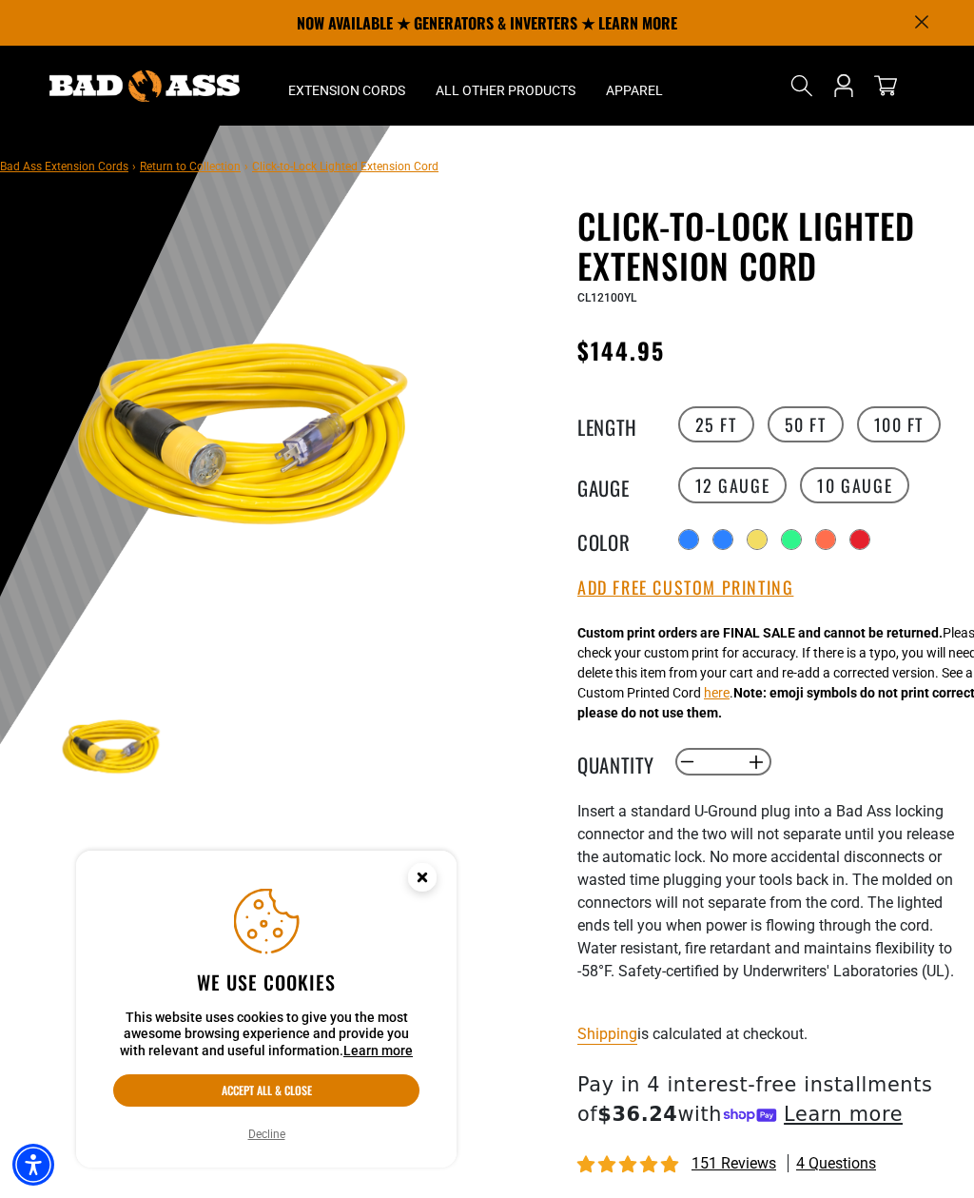
click at [830, 538] on div "products.product.variant_sold_out_or_unavailable" at bounding box center [825, 539] width 19 height 19
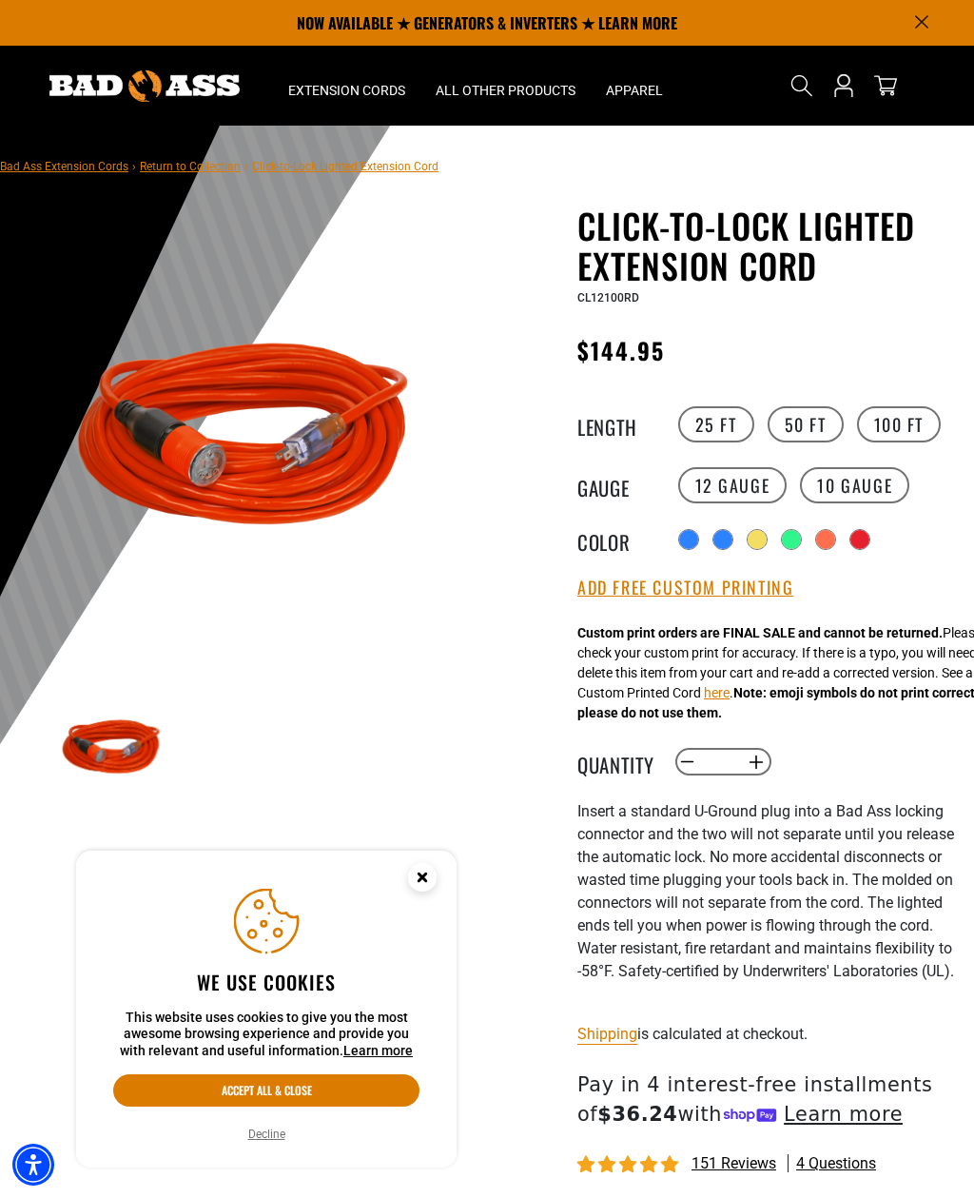
click at [864, 542] on div "products.product.variant_sold_out_or_unavailable" at bounding box center [860, 539] width 19 height 19
